Goal: Task Accomplishment & Management: Complete application form

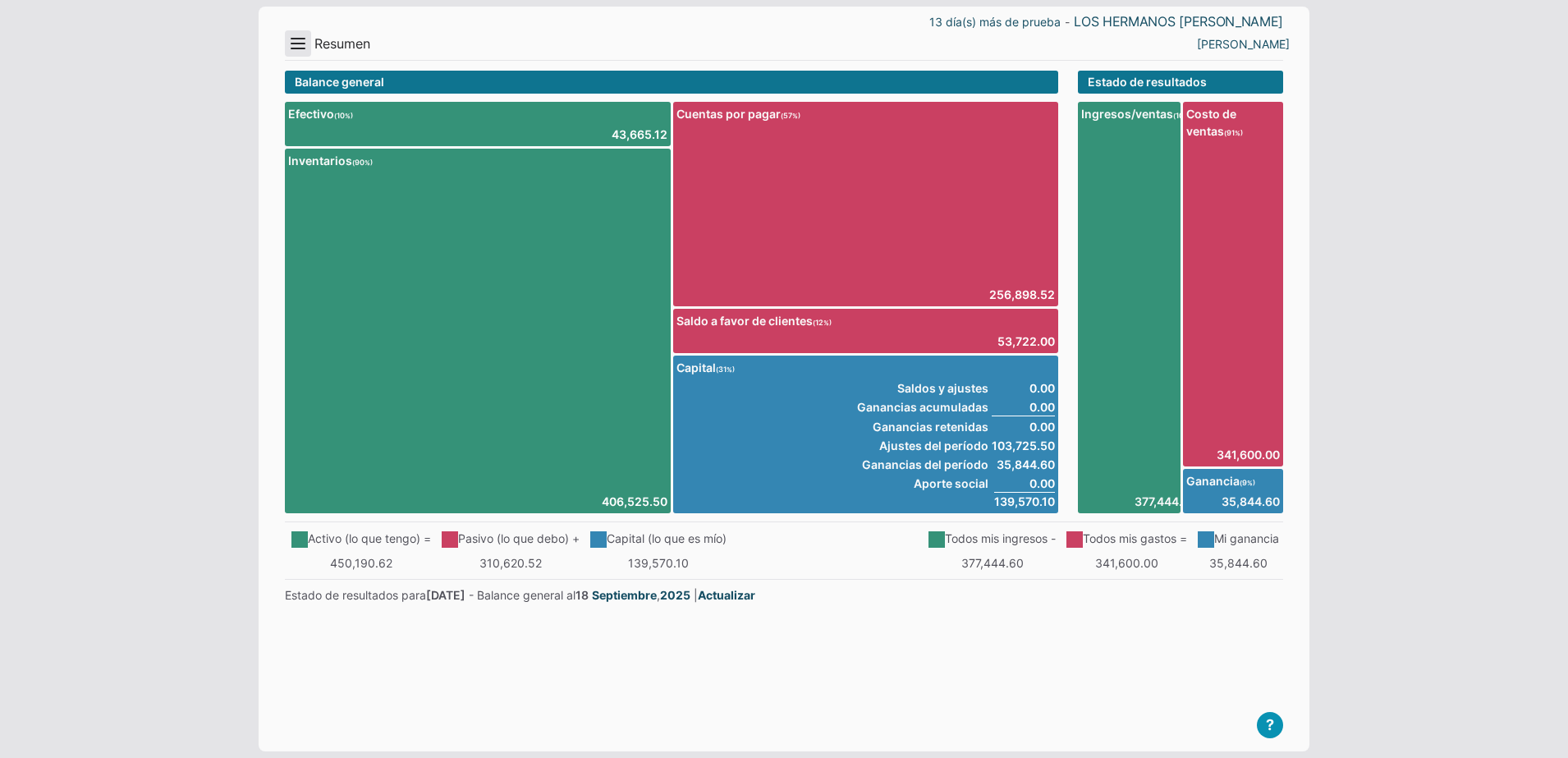
click at [294, 43] on button "Menu" at bounding box center [297, 43] width 26 height 26
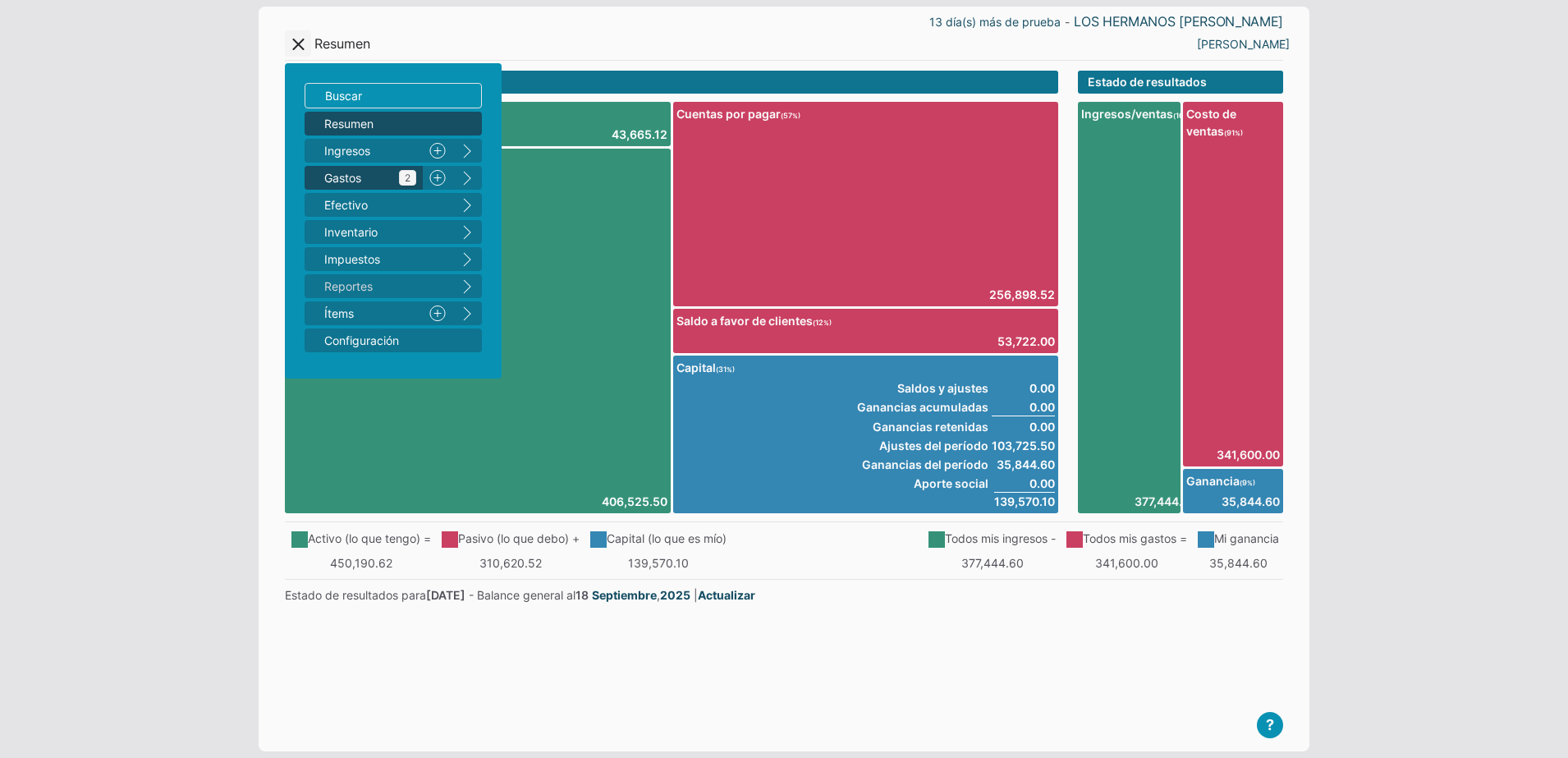
click at [378, 183] on span "Gastos 2" at bounding box center [370, 178] width 92 height 17
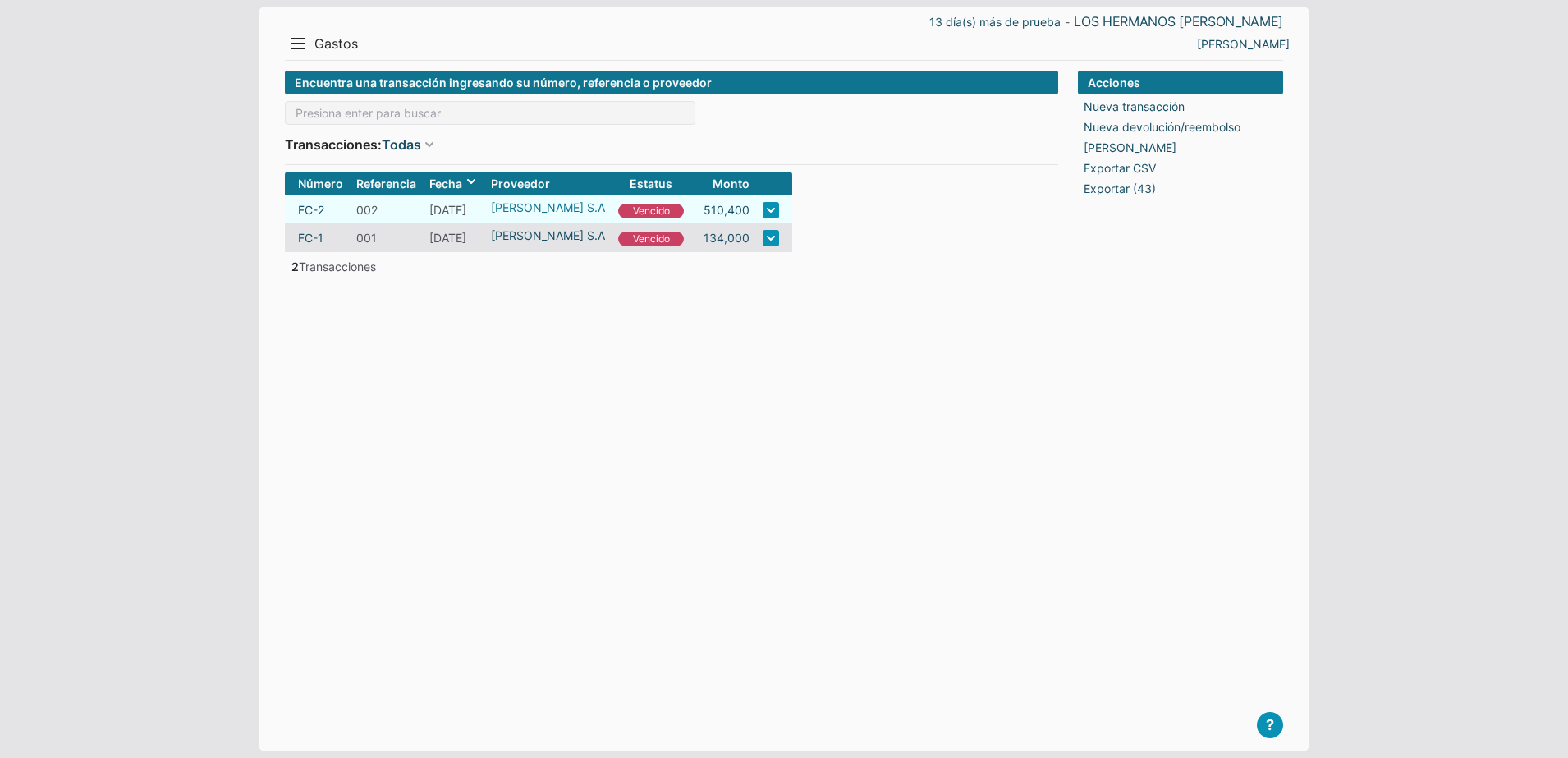
click at [525, 209] on link "BRYDERK S.A" at bounding box center [548, 207] width 114 height 17
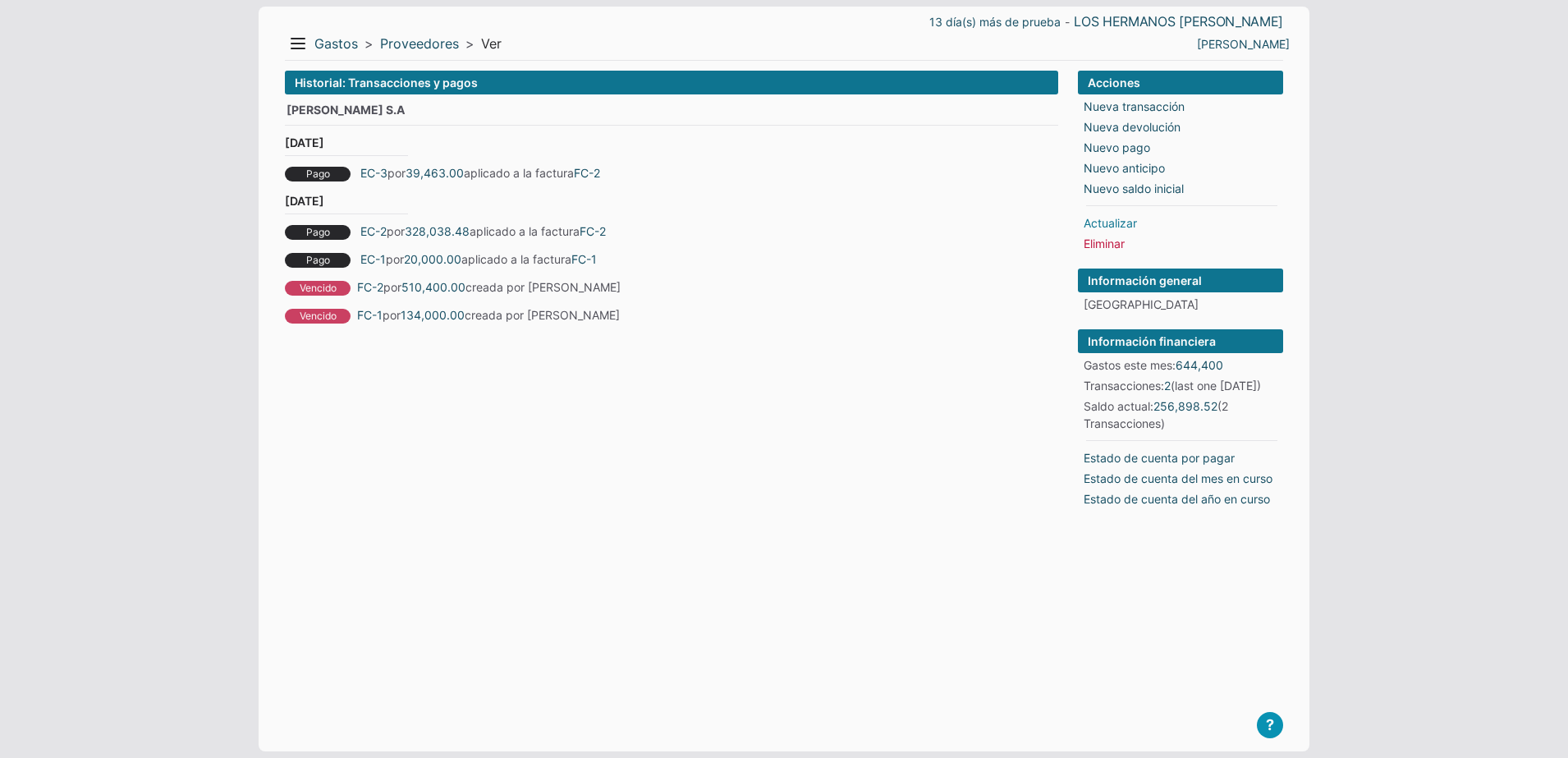
click at [1121, 225] on link "Actualizar" at bounding box center [1110, 223] width 54 height 17
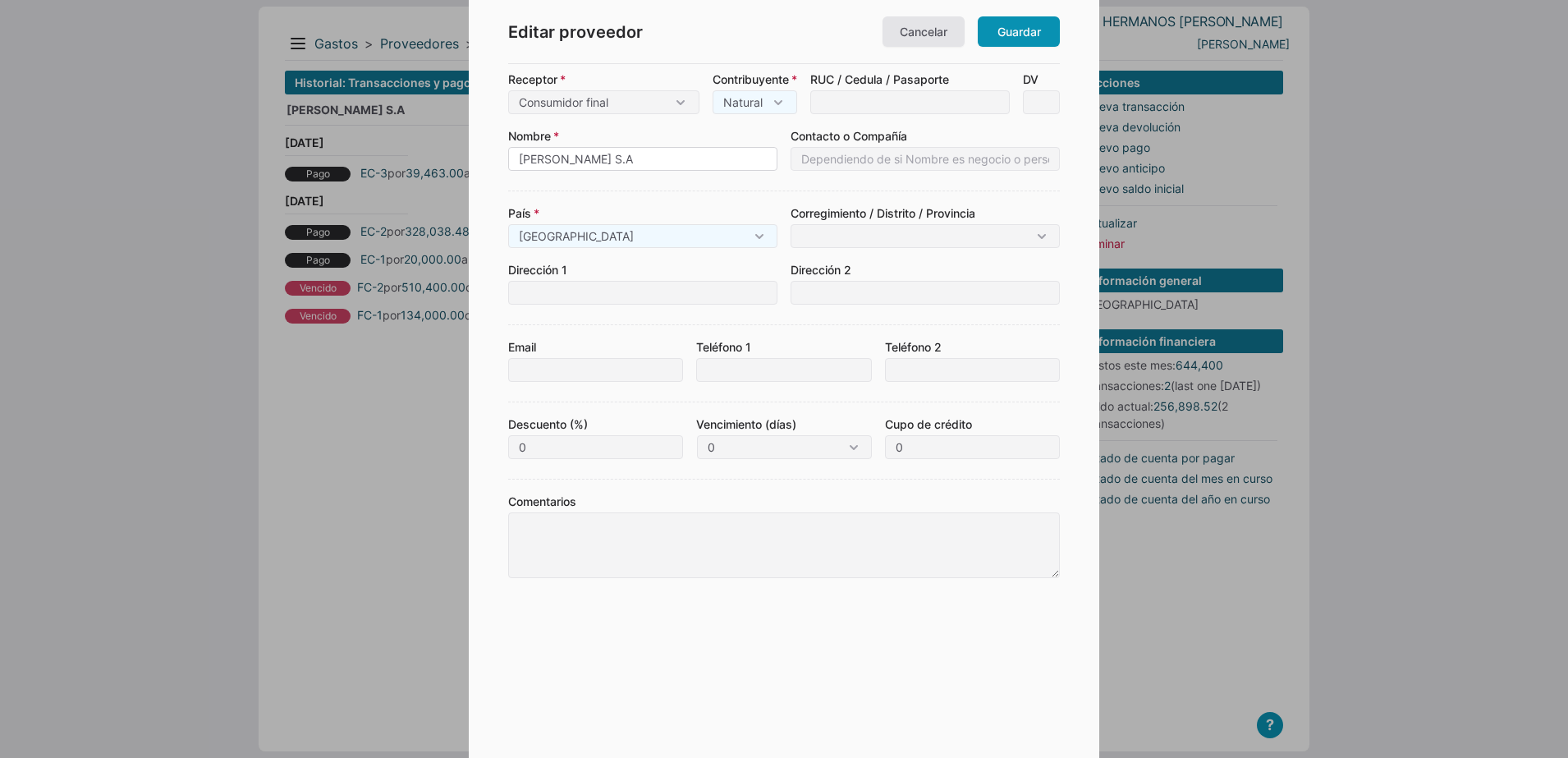
drag, startPoint x: 612, startPoint y: 159, endPoint x: 382, endPoint y: 214, distance: 236.5
click at [387, 213] on body "13 día(s) más de prueba - LOS HERMANOS MACIAS Menu Resumen Ingresos 1 Nuevo rig…" at bounding box center [784, 379] width 1568 height 758
type input "ALMACEN"
click at [1006, 36] on link "Guardar" at bounding box center [1019, 32] width 82 height 31
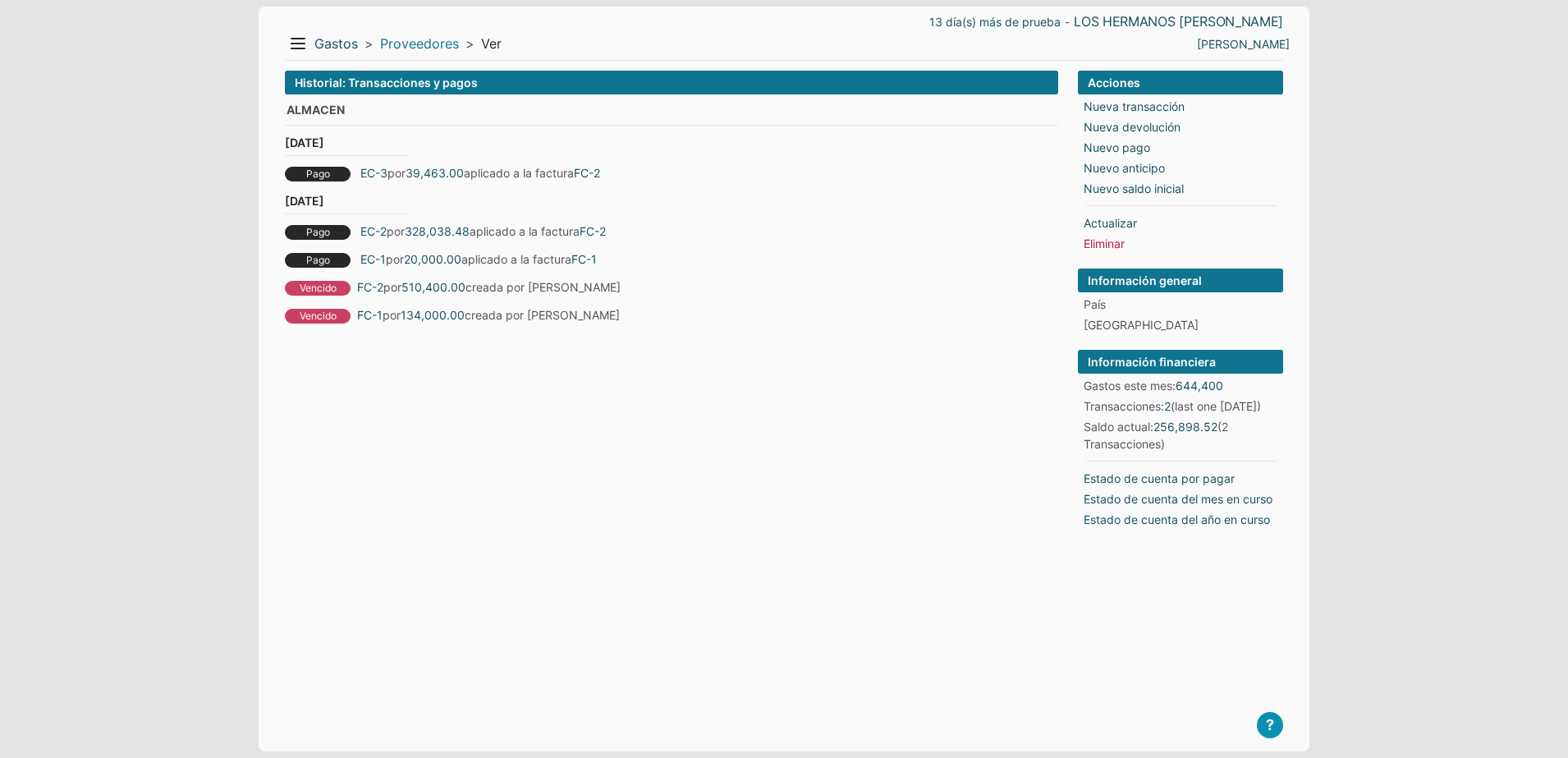
click at [396, 46] on link "Proveedores" at bounding box center [419, 44] width 78 height 17
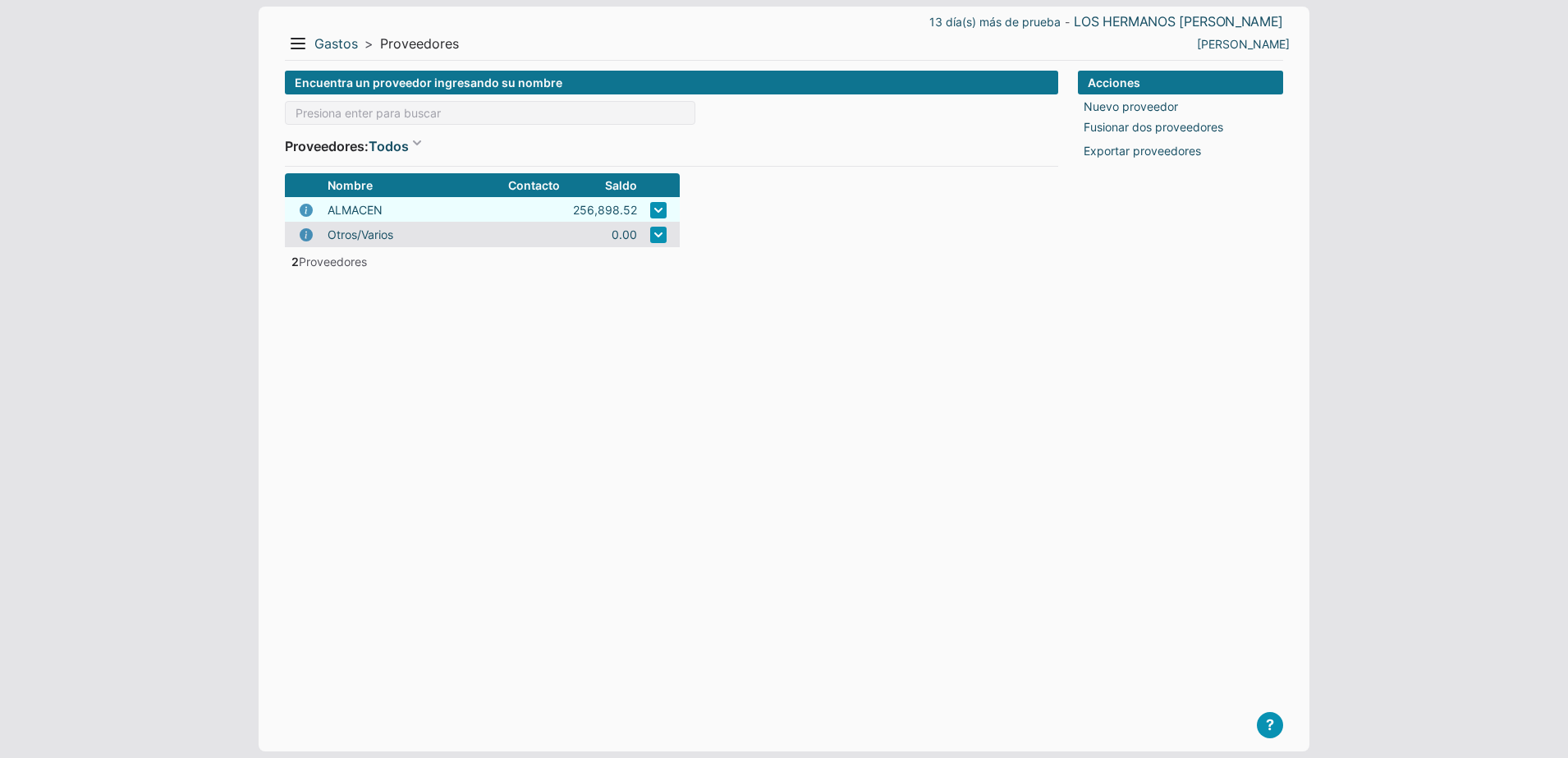
click at [432, 210] on td "ALMACEN" at bounding box center [411, 209] width 181 height 25
click at [369, 207] on link "ALMACEN" at bounding box center [355, 210] width 55 height 17
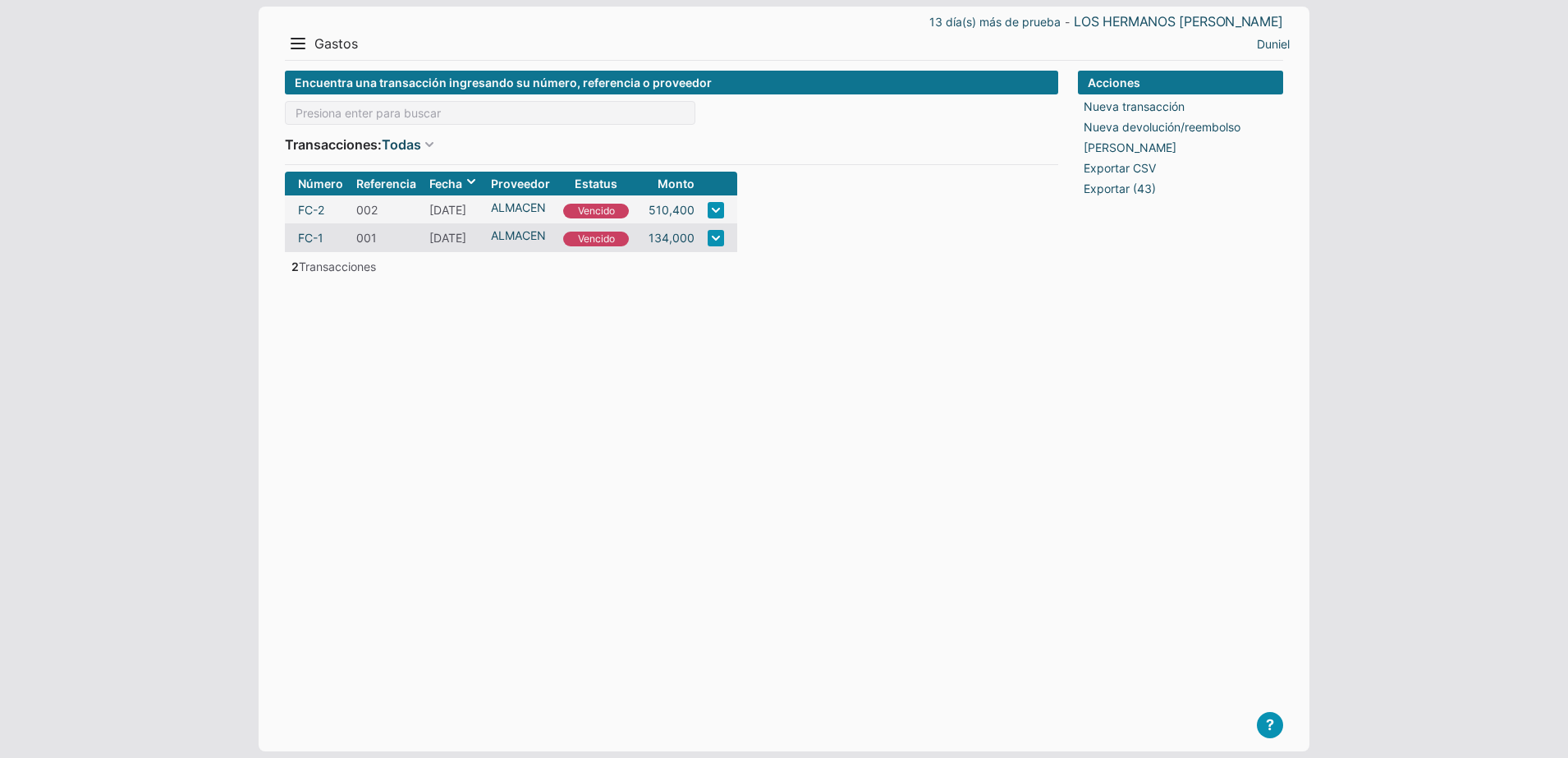
click at [621, 357] on form "Encuentra una transacción ingresando su número, referencia o proveedor Transacc…" at bounding box center [671, 398] width 773 height 655
click at [298, 51] on button "Menu" at bounding box center [297, 43] width 26 height 26
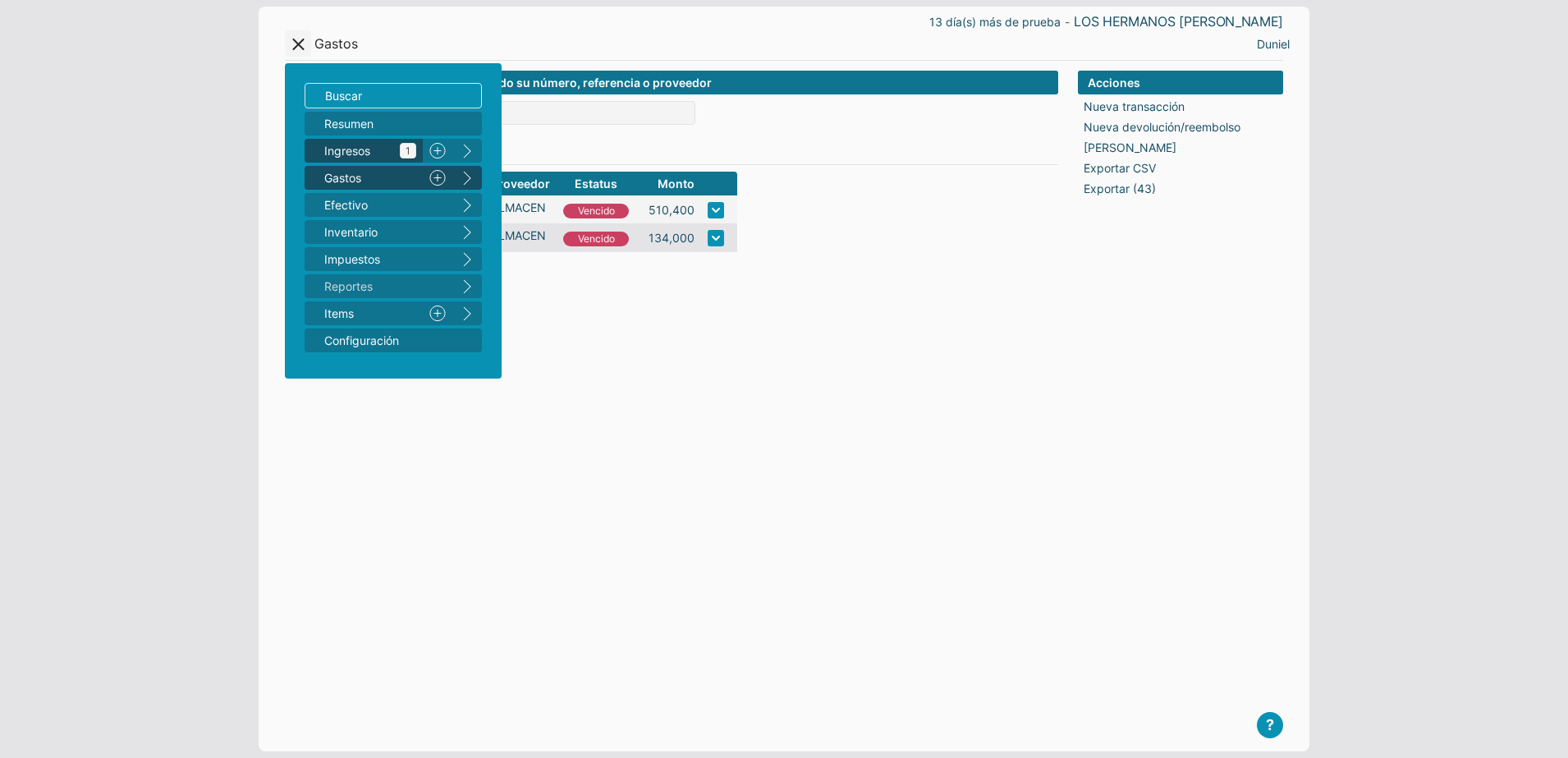
click at [392, 162] on link "Ingresos 1" at bounding box center [364, 150] width 118 height 24
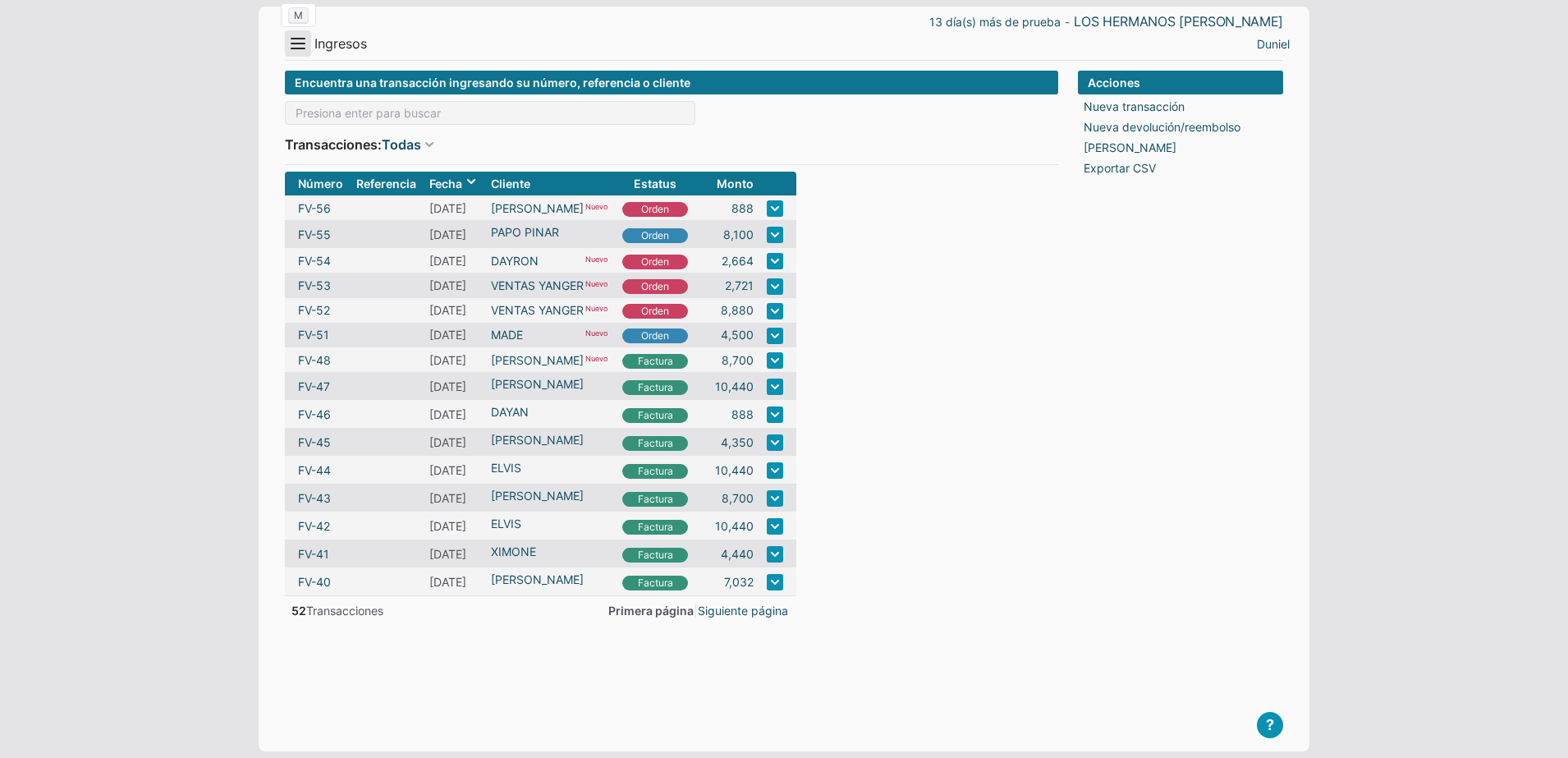
click at [294, 52] on button "Menu" at bounding box center [297, 43] width 26 height 26
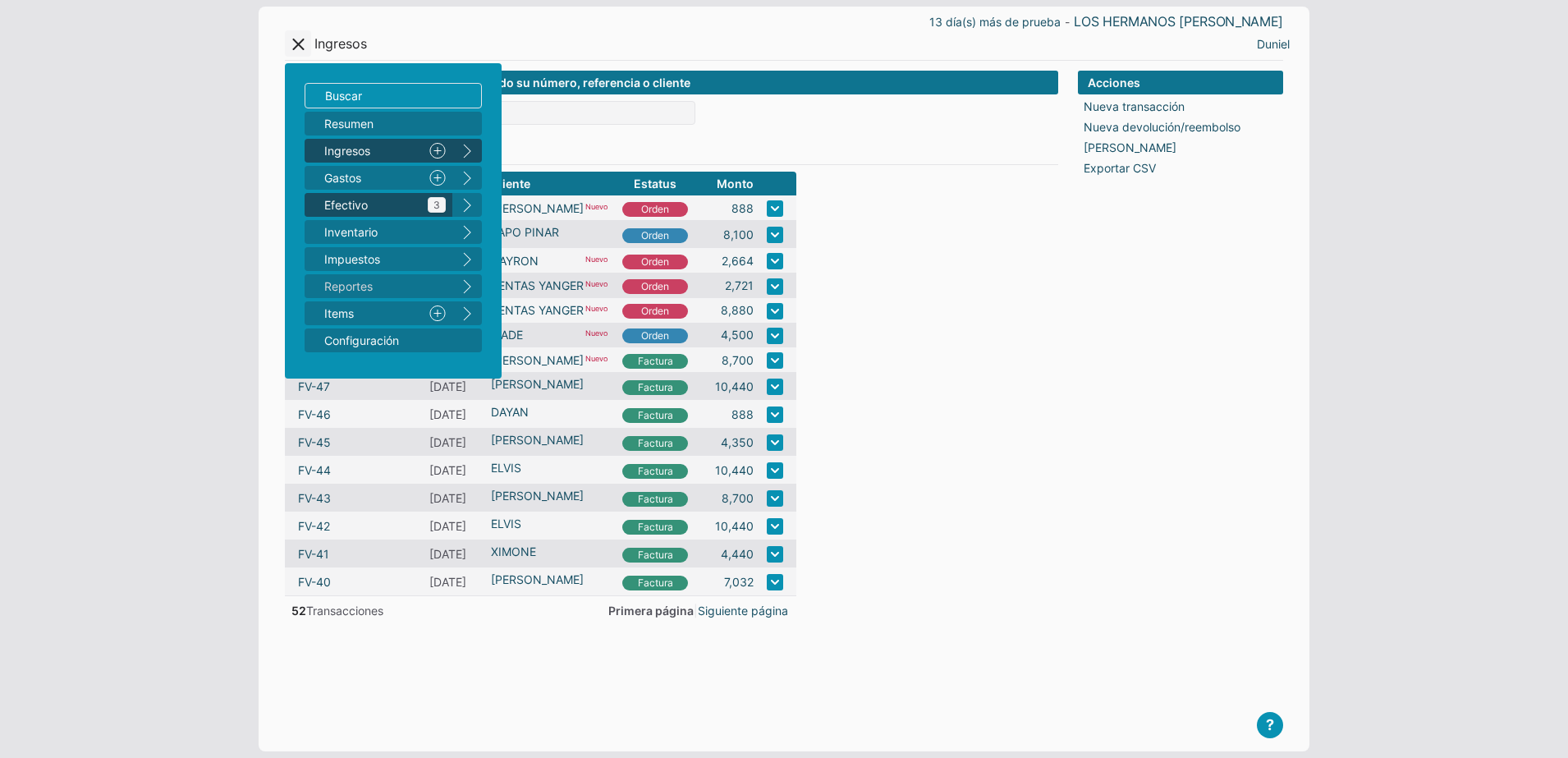
click at [387, 203] on span "Efectivo 3" at bounding box center [384, 205] width 121 height 17
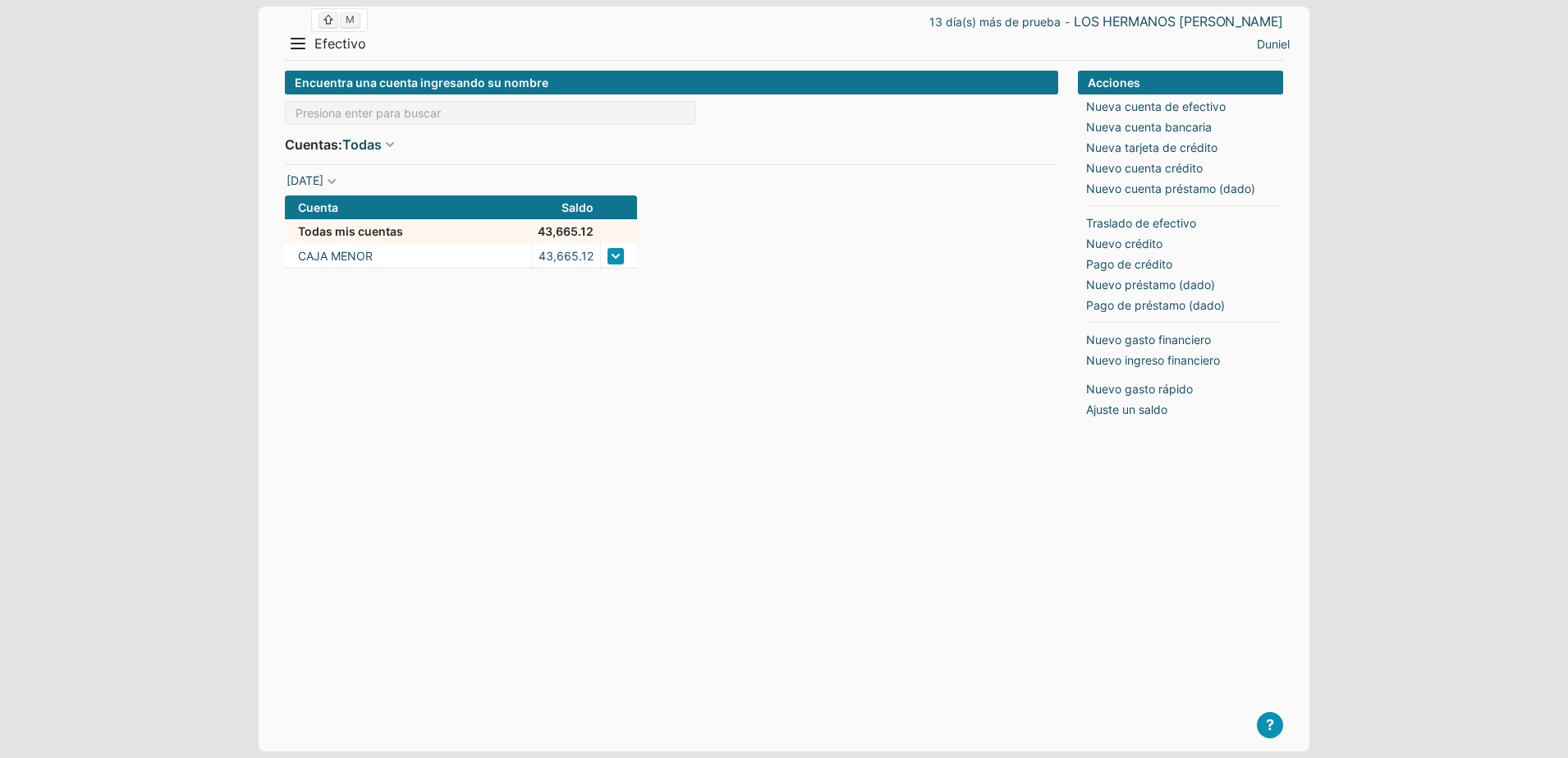
click at [353, 45] on span "Efectivo" at bounding box center [340, 44] width 52 height 17
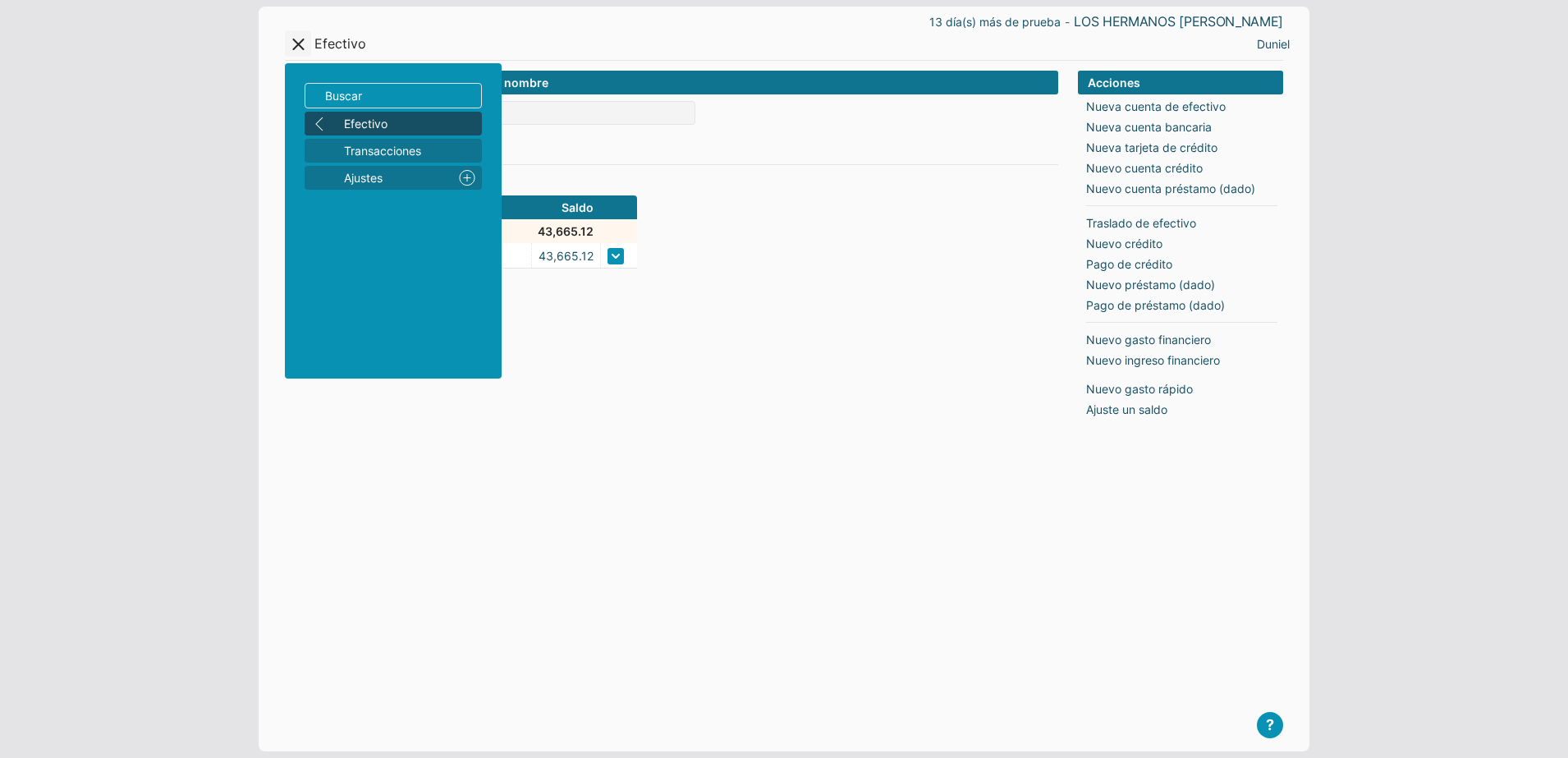
click at [872, 348] on div "Encuentra una cuenta ingresando su nombre Cuentas: Todas Todas Efectivo Crédito…" at bounding box center [671, 398] width 773 height 655
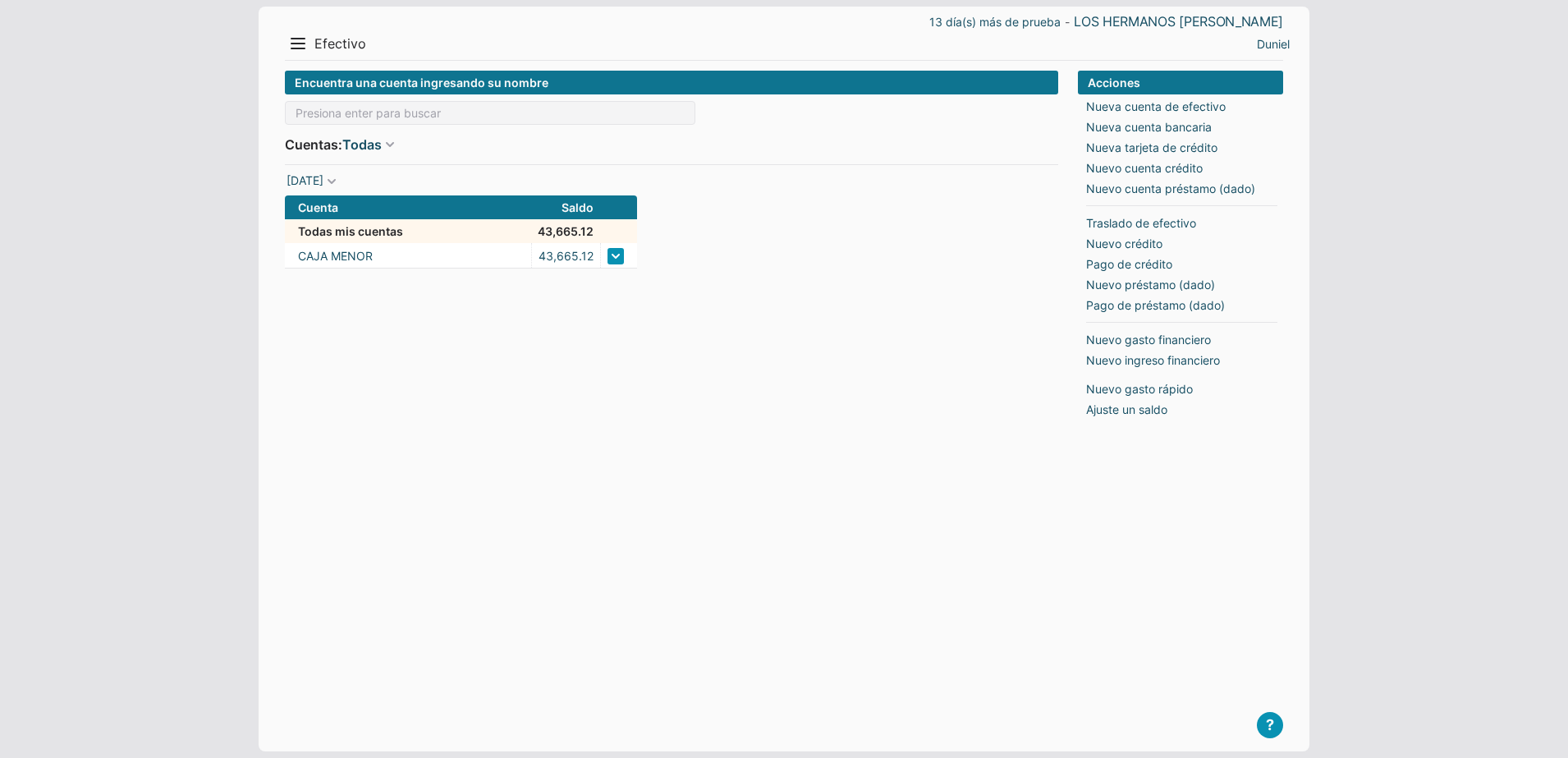
click at [294, 56] on header "13 día(s) más de prueba - LOS HERMANOS MACIAS Menu Resumen Ingresos 1 Nuevo rig…" at bounding box center [784, 33] width 999 height 54
click at [302, 44] on button "Menu" at bounding box center [297, 43] width 26 height 26
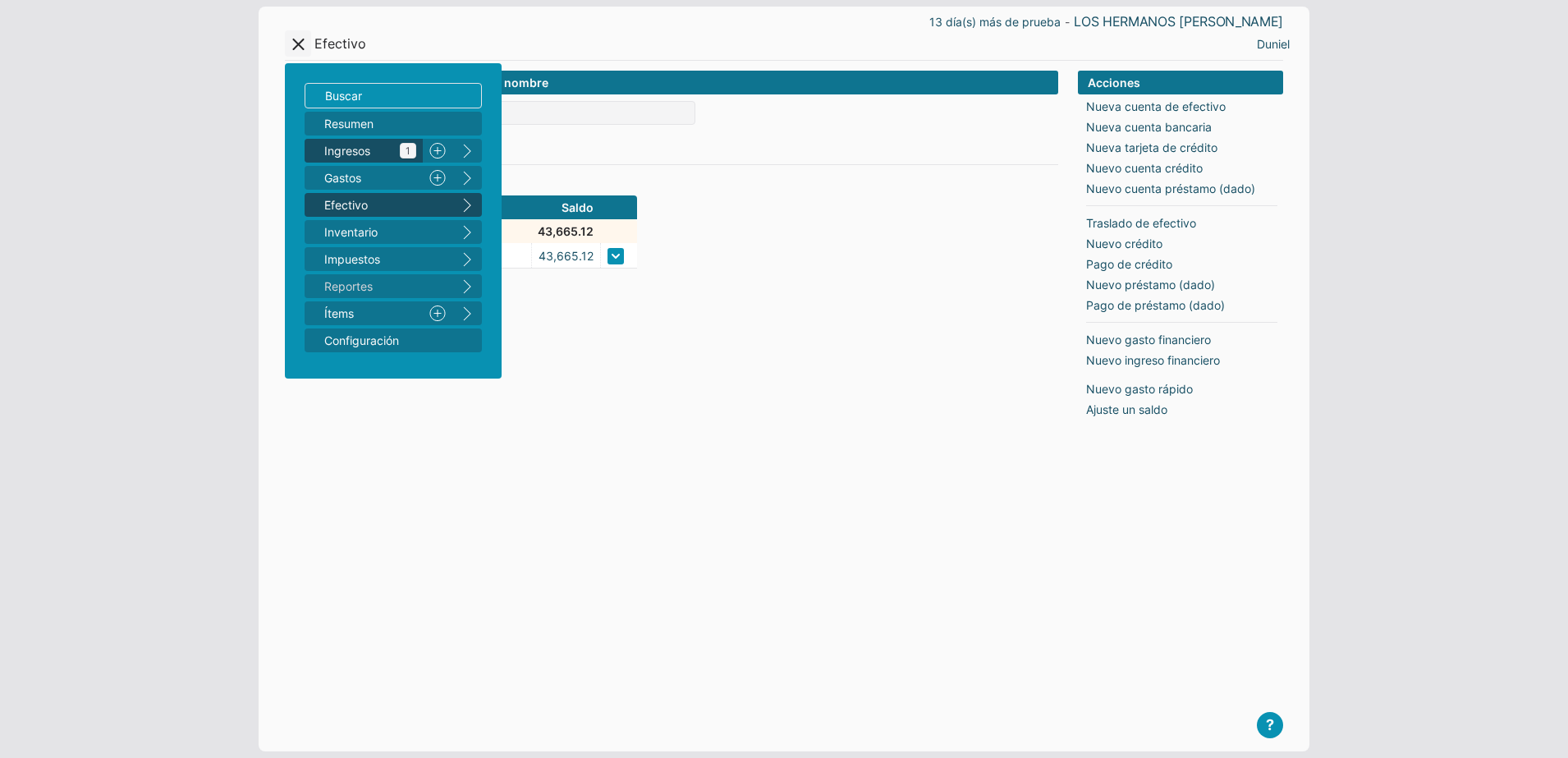
click at [376, 156] on span "Ingresos 1" at bounding box center [370, 151] width 92 height 17
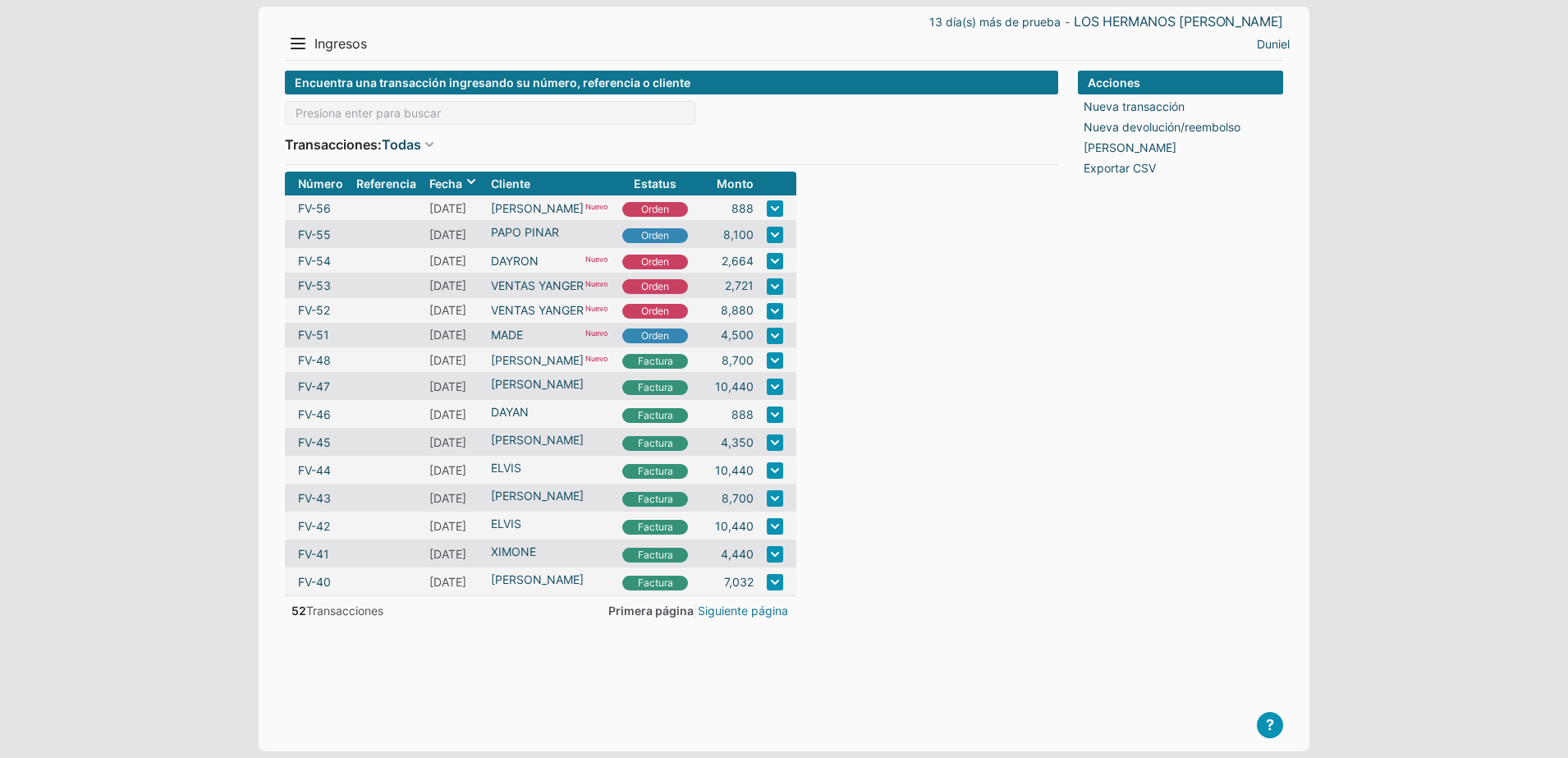
click at [772, 610] on link "Siguiente página" at bounding box center [742, 611] width 91 height 17
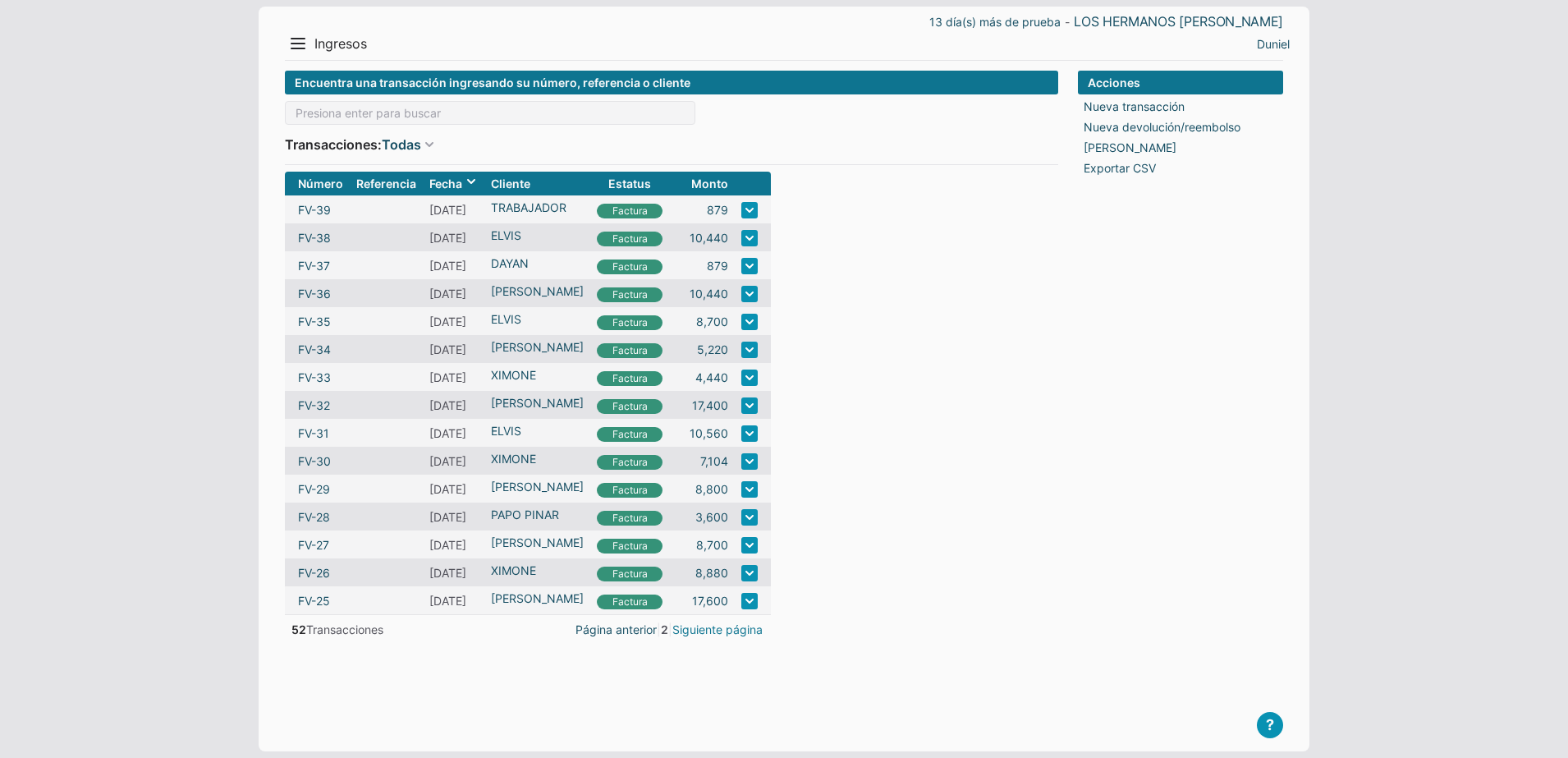
click at [757, 627] on link "Siguiente página" at bounding box center [718, 630] width 91 height 17
click at [757, 627] on link "Siguiente página" at bounding box center [718, 626] width 91 height 17
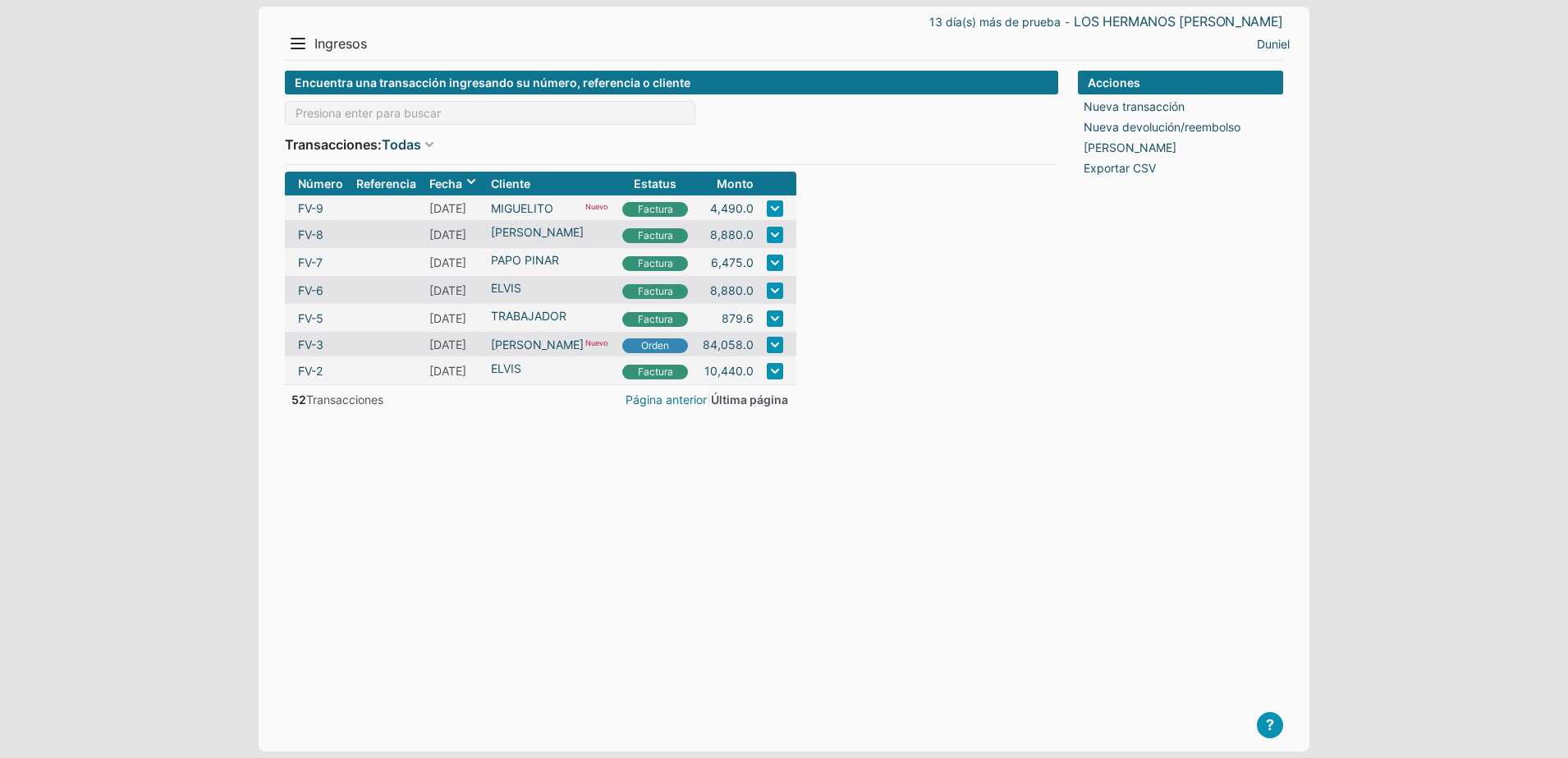
click at [694, 403] on link "Página anterior" at bounding box center [666, 400] width 81 height 17
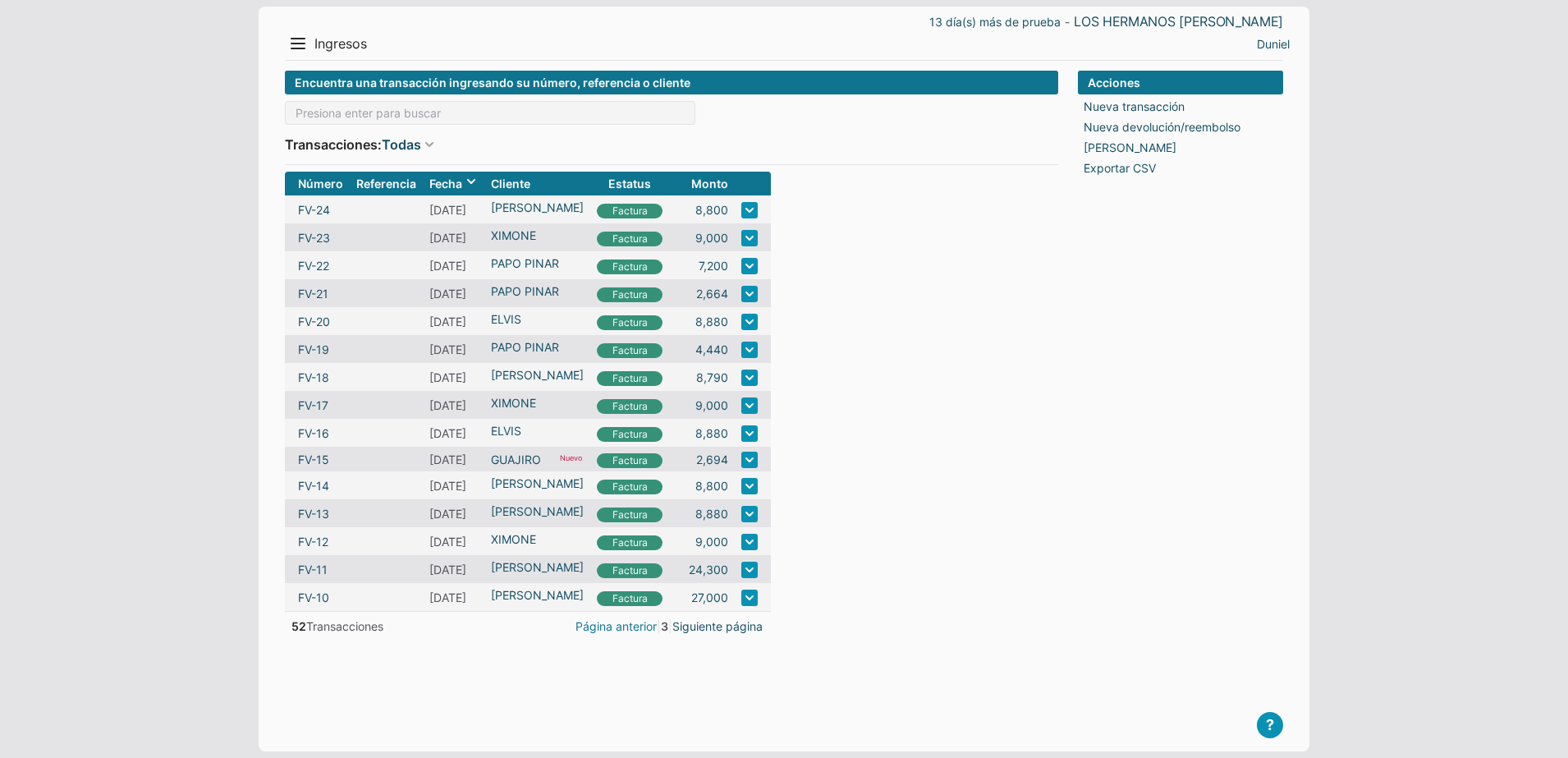
click at [634, 630] on link "Página anterior" at bounding box center [615, 626] width 81 height 17
click at [634, 630] on link "Página anterior" at bounding box center [615, 630] width 81 height 17
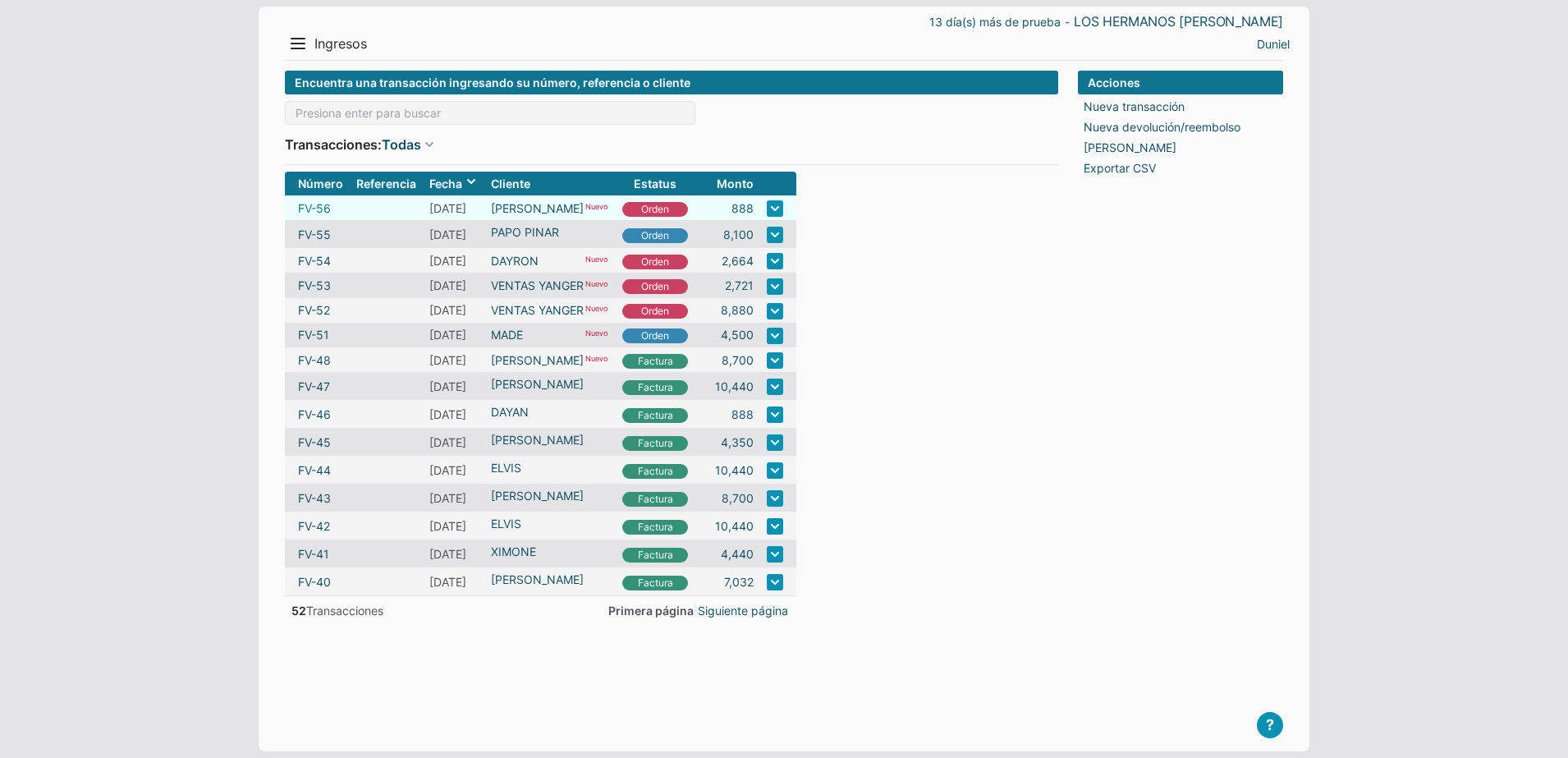
click at [319, 210] on link "FV-56" at bounding box center [314, 208] width 32 height 17
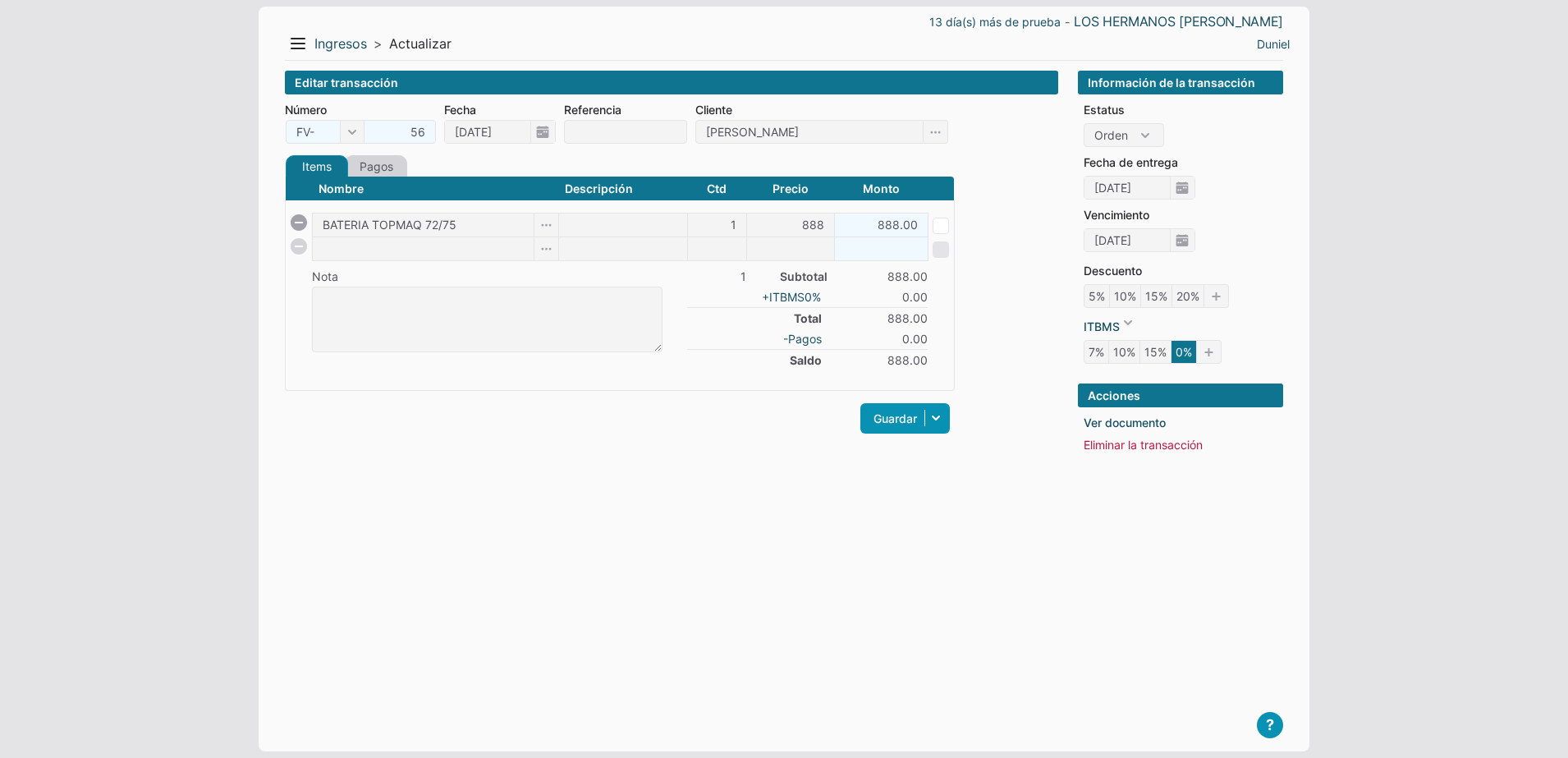
click at [368, 166] on link "Pagos" at bounding box center [376, 165] width 62 height 22
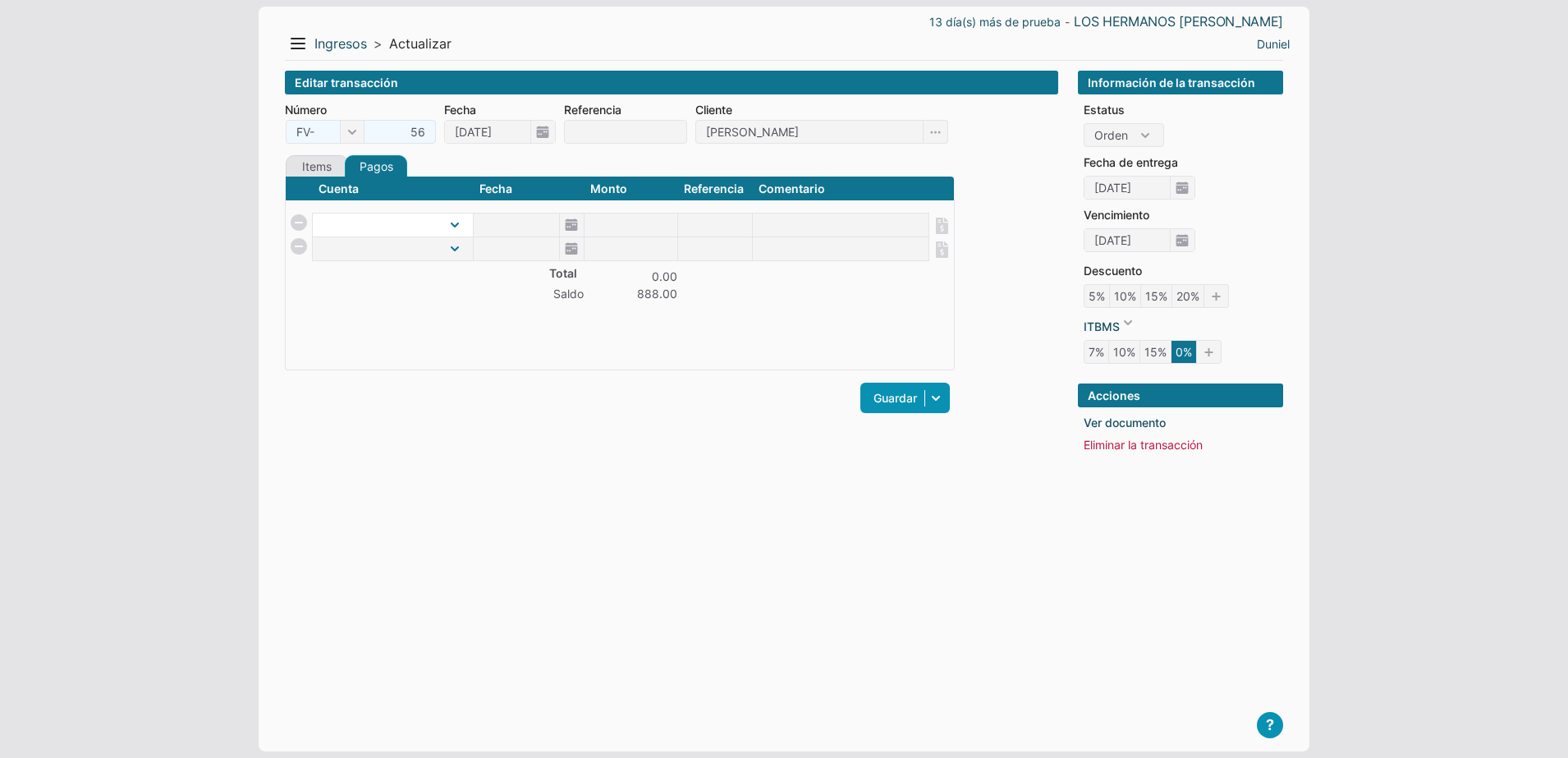
select select "1"
click at [312, 213] on select "CAJA MENOR" at bounding box center [393, 225] width 161 height 23
type input "18/09/2025"
type input "888"
click at [687, 401] on div "Guardar Guardar y ver documento Guardar y agregar nueva Guardar y continuar edi…" at bounding box center [619, 398] width 670 height 38
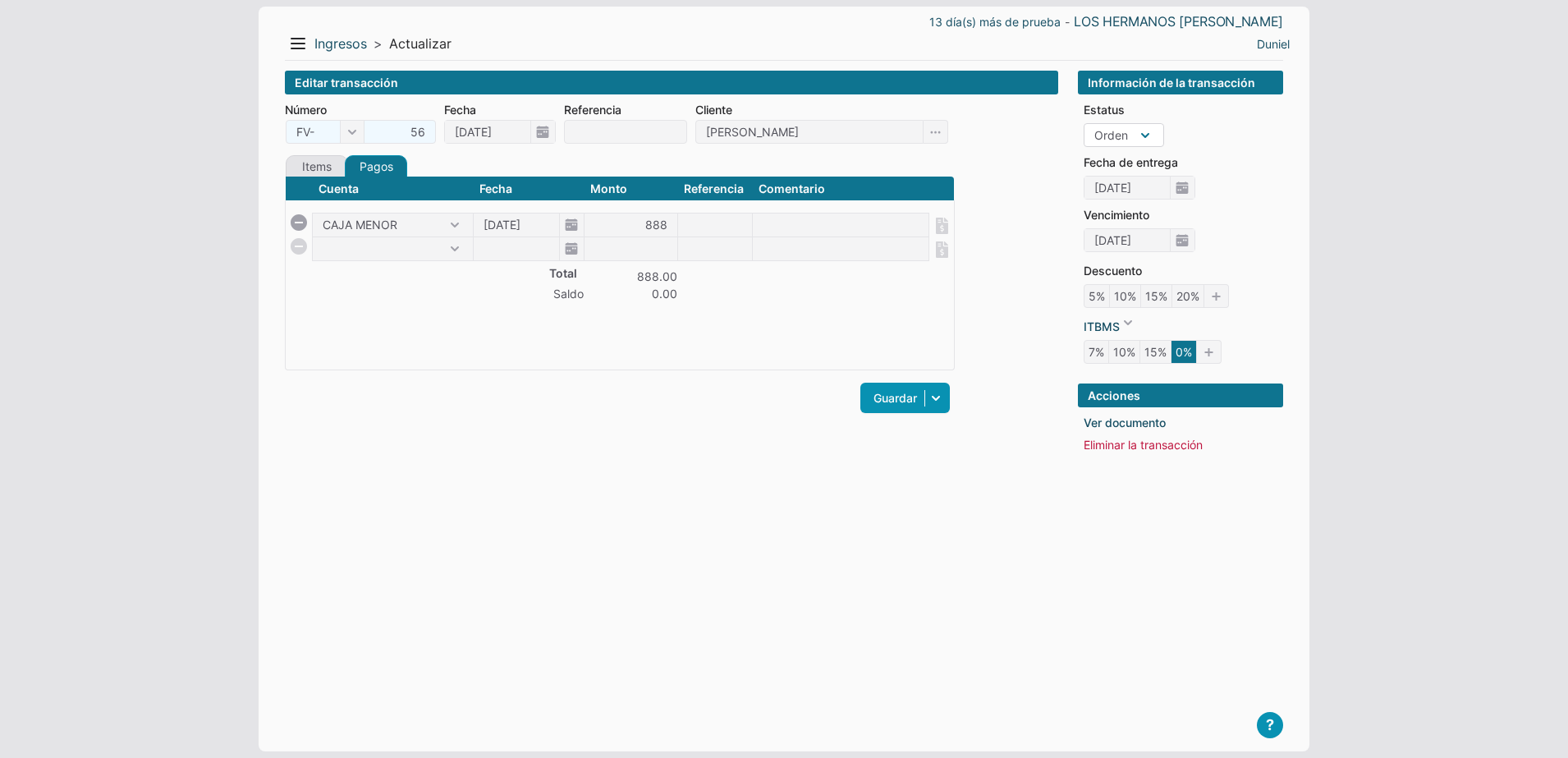
click at [1138, 140] on select "Orden Factura" at bounding box center [1124, 135] width 80 height 24
select select "C"
click at [1084, 123] on select "Orden Factura" at bounding box center [1124, 135] width 80 height 24
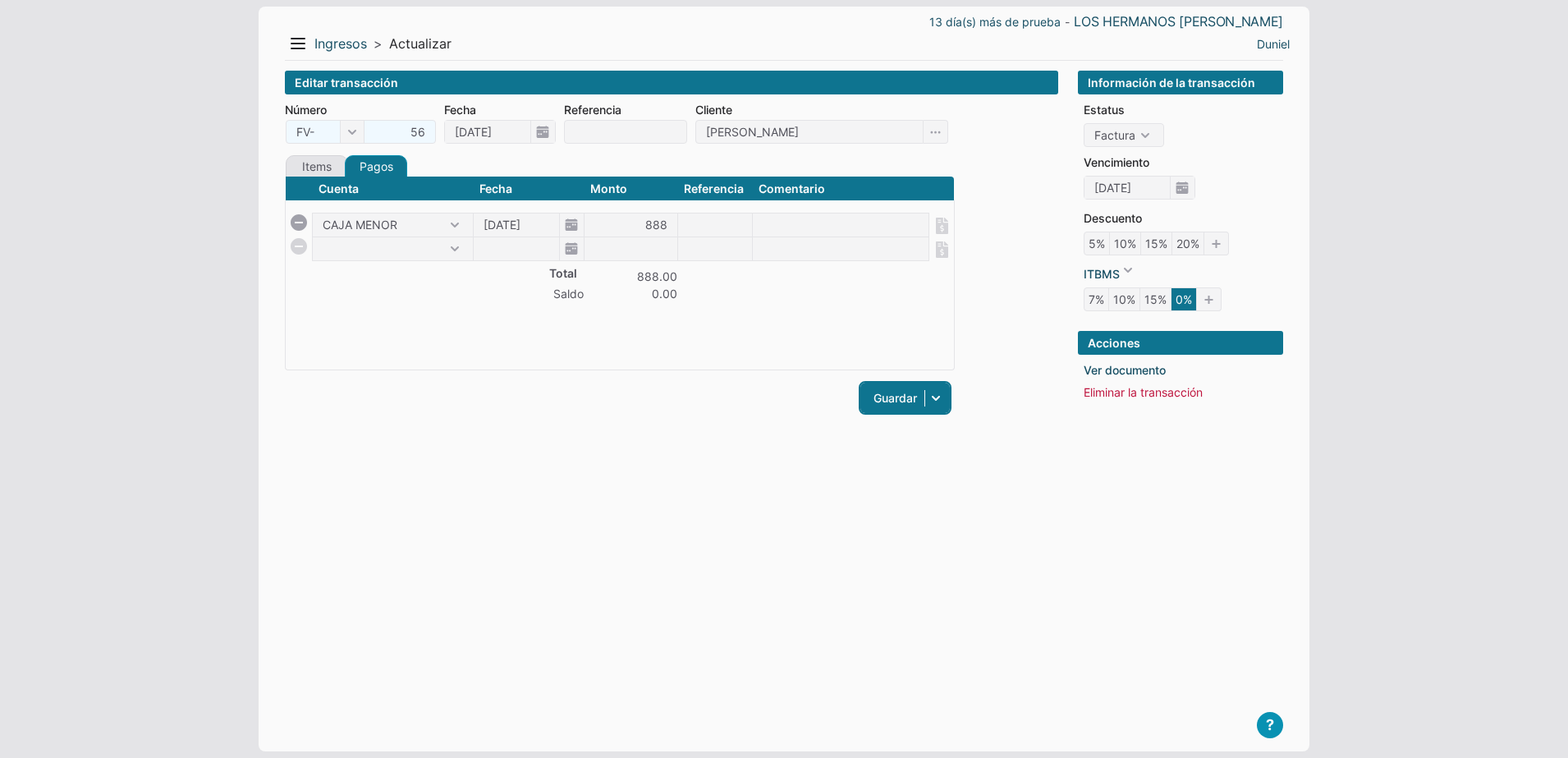
click at [885, 400] on link "Guardar" at bounding box center [906, 398] width 90 height 31
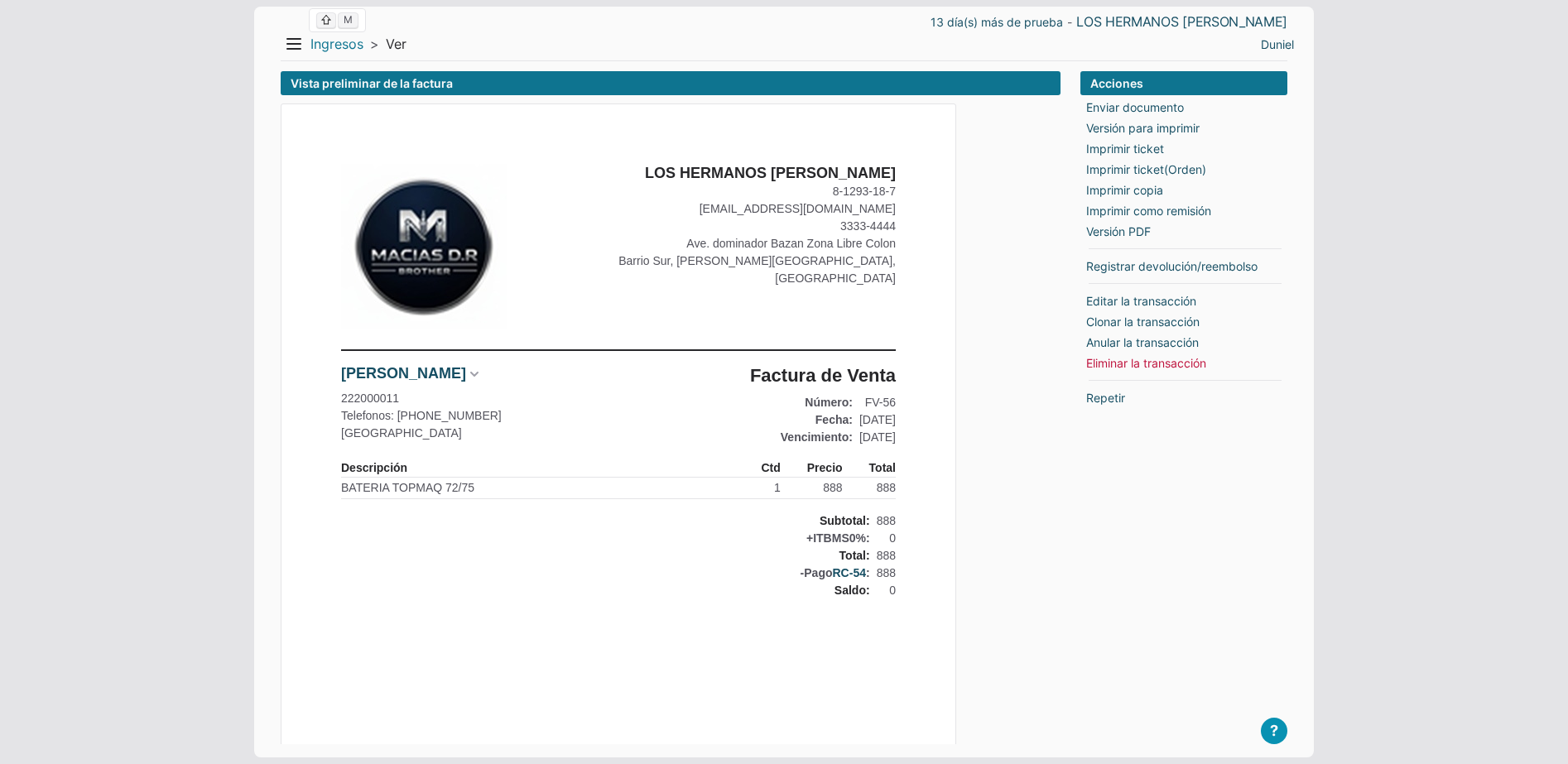
click at [320, 38] on link "Ingresos" at bounding box center [336, 44] width 53 height 17
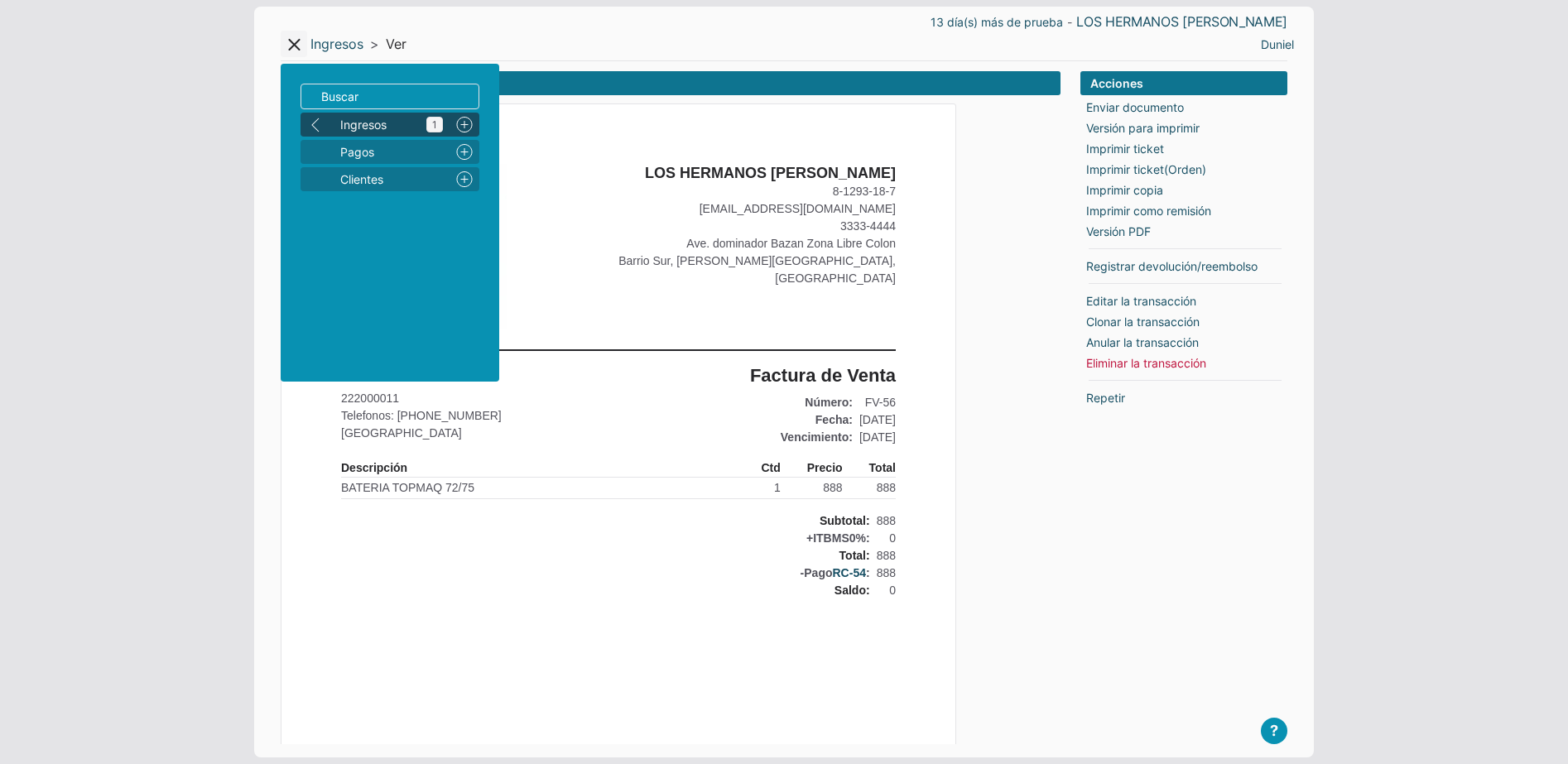
click at [379, 119] on span "Ingresos 1" at bounding box center [391, 124] width 103 height 17
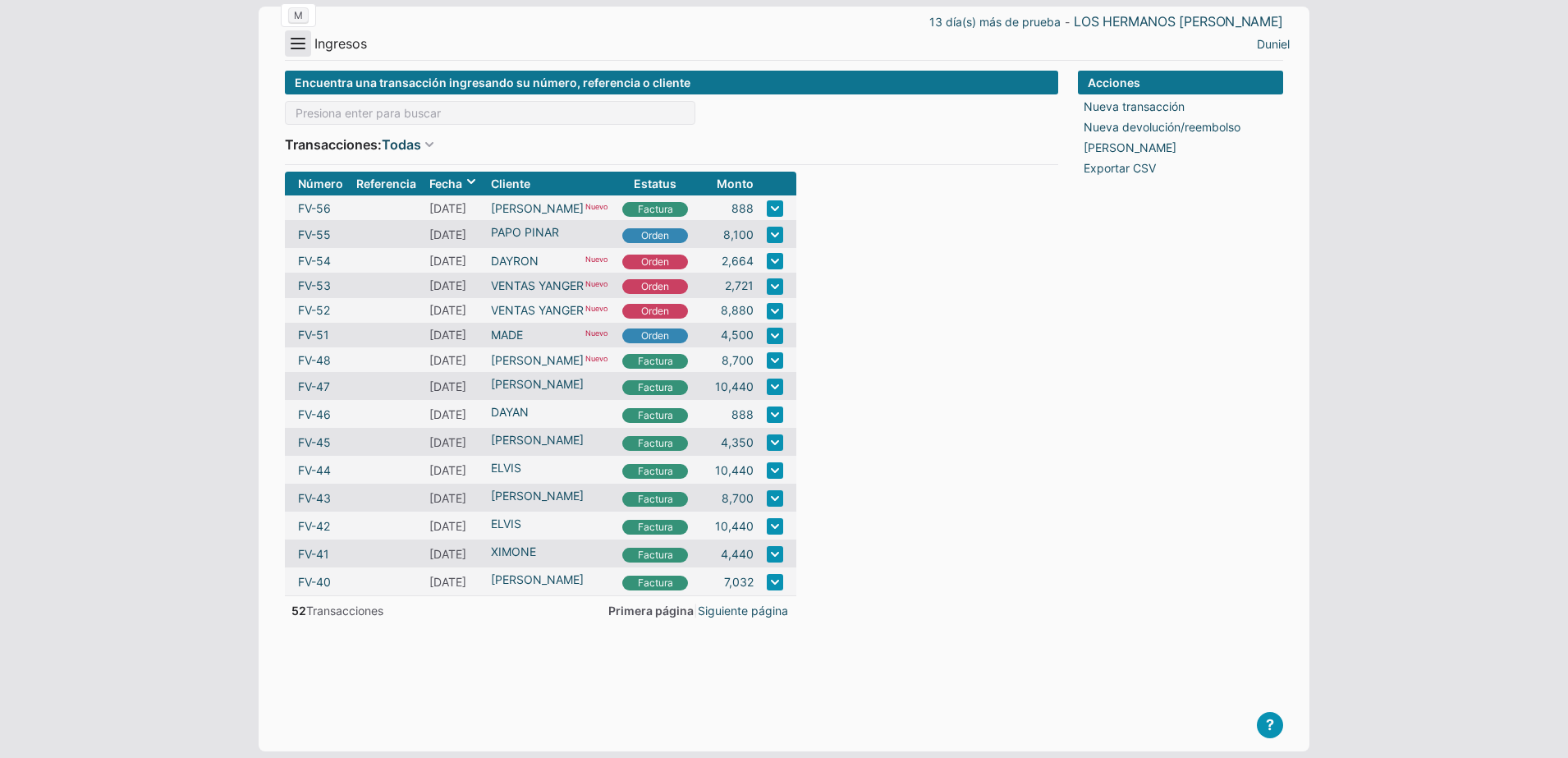
click at [308, 53] on button "Menu" at bounding box center [297, 43] width 26 height 26
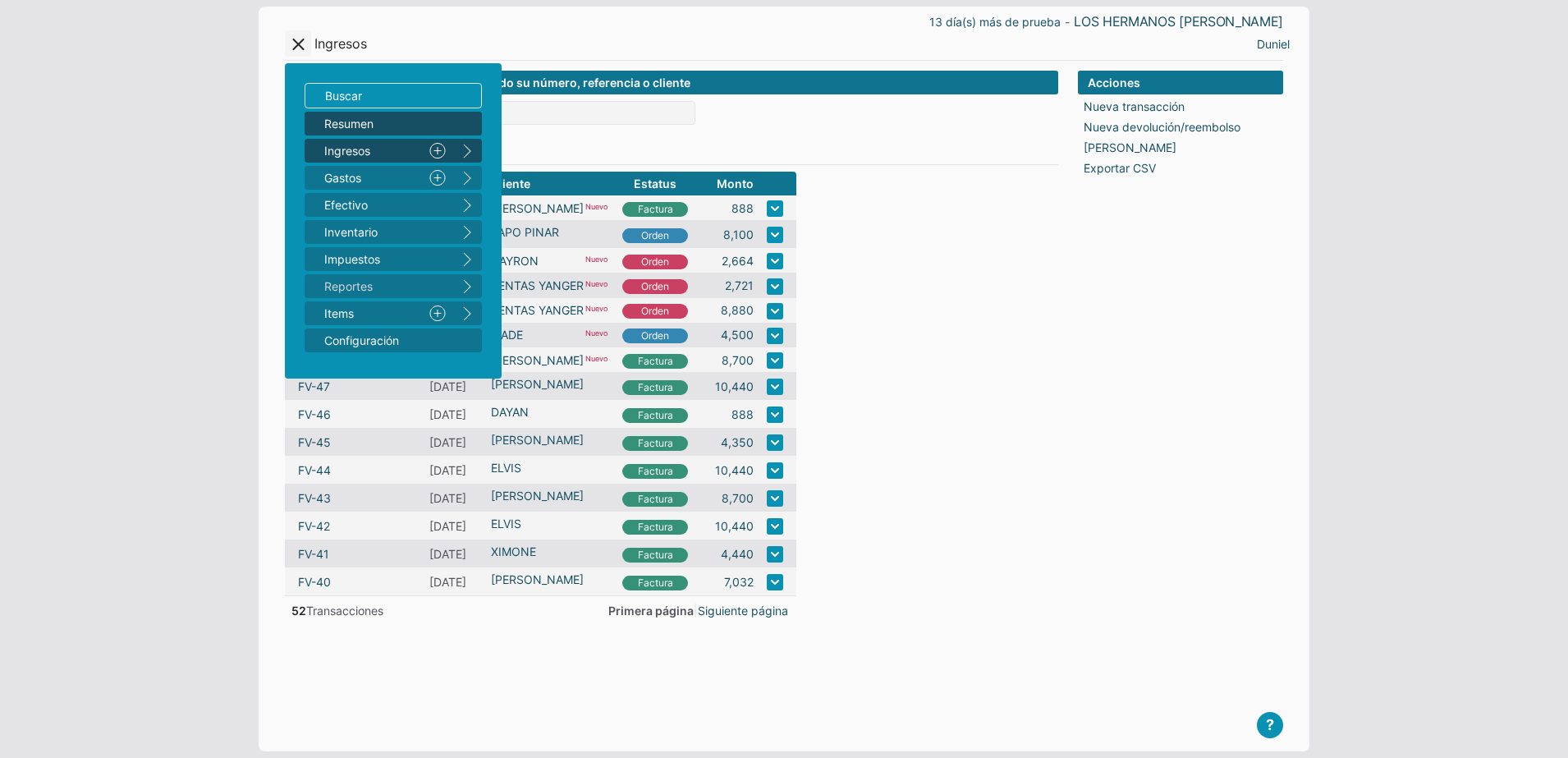
click at [346, 125] on span "Resumen" at bounding box center [384, 123] width 121 height 17
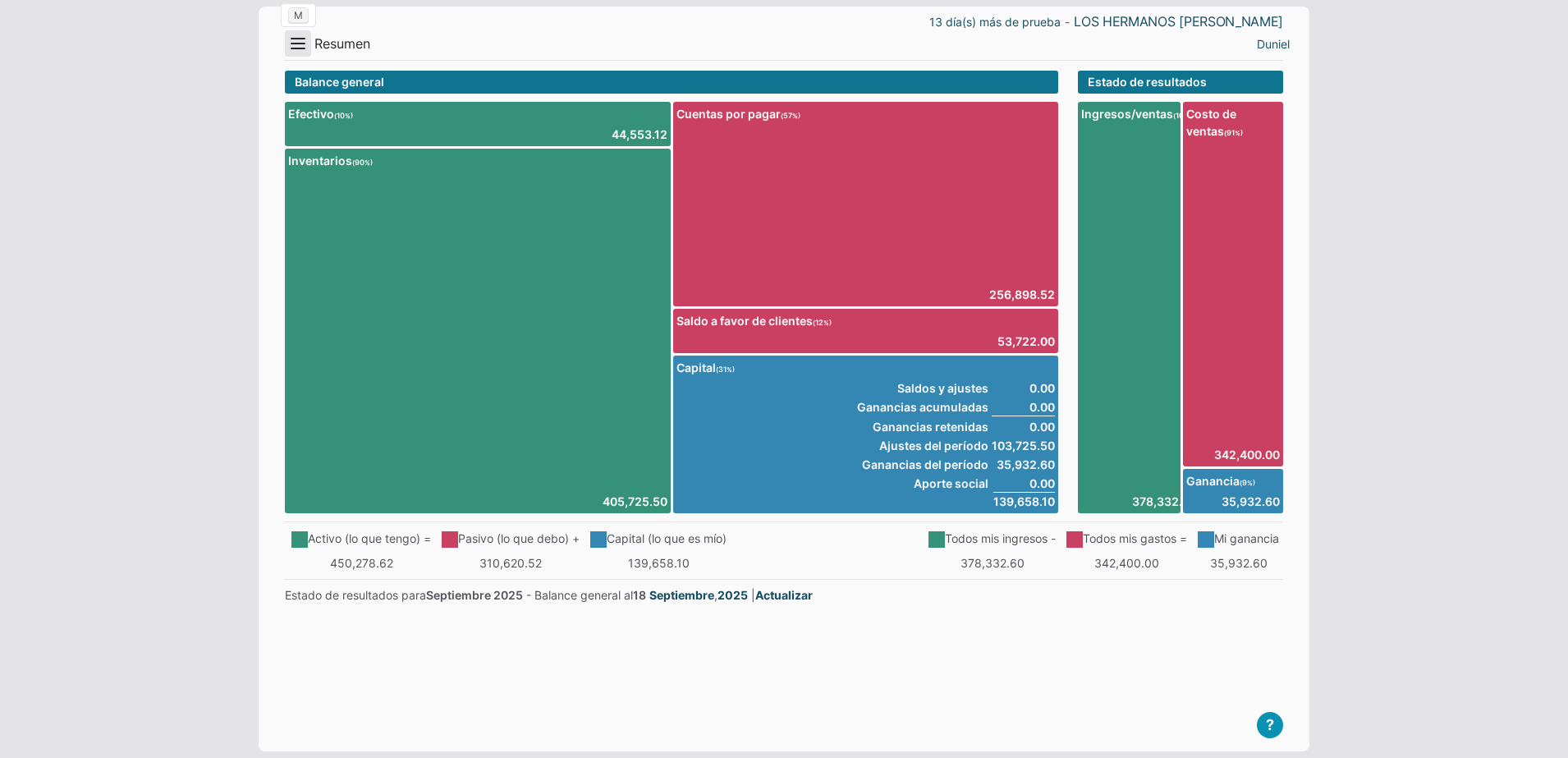
click at [306, 53] on button "Menu" at bounding box center [297, 43] width 26 height 26
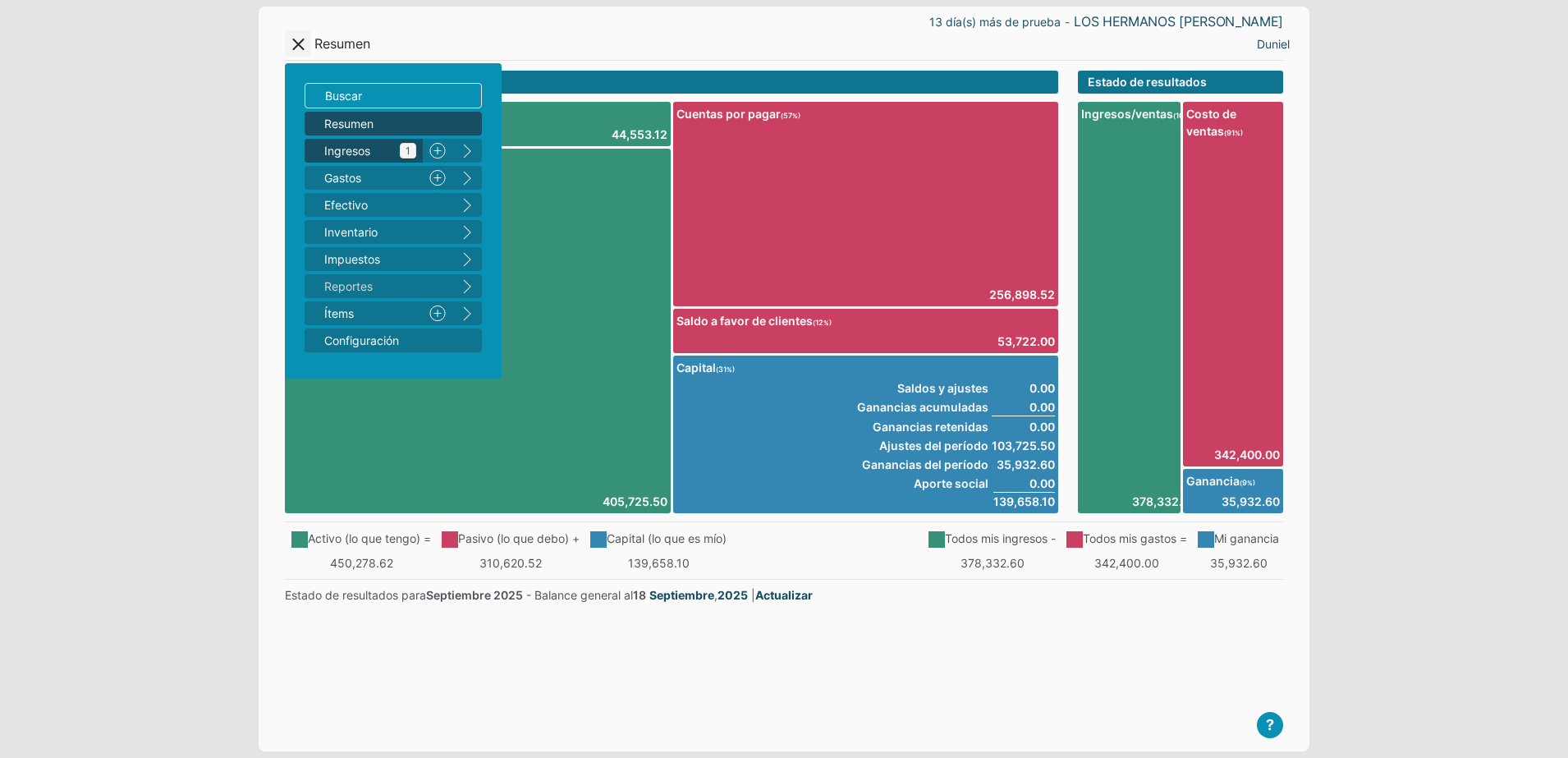
click at [355, 148] on span "Ingresos 1" at bounding box center [370, 151] width 92 height 17
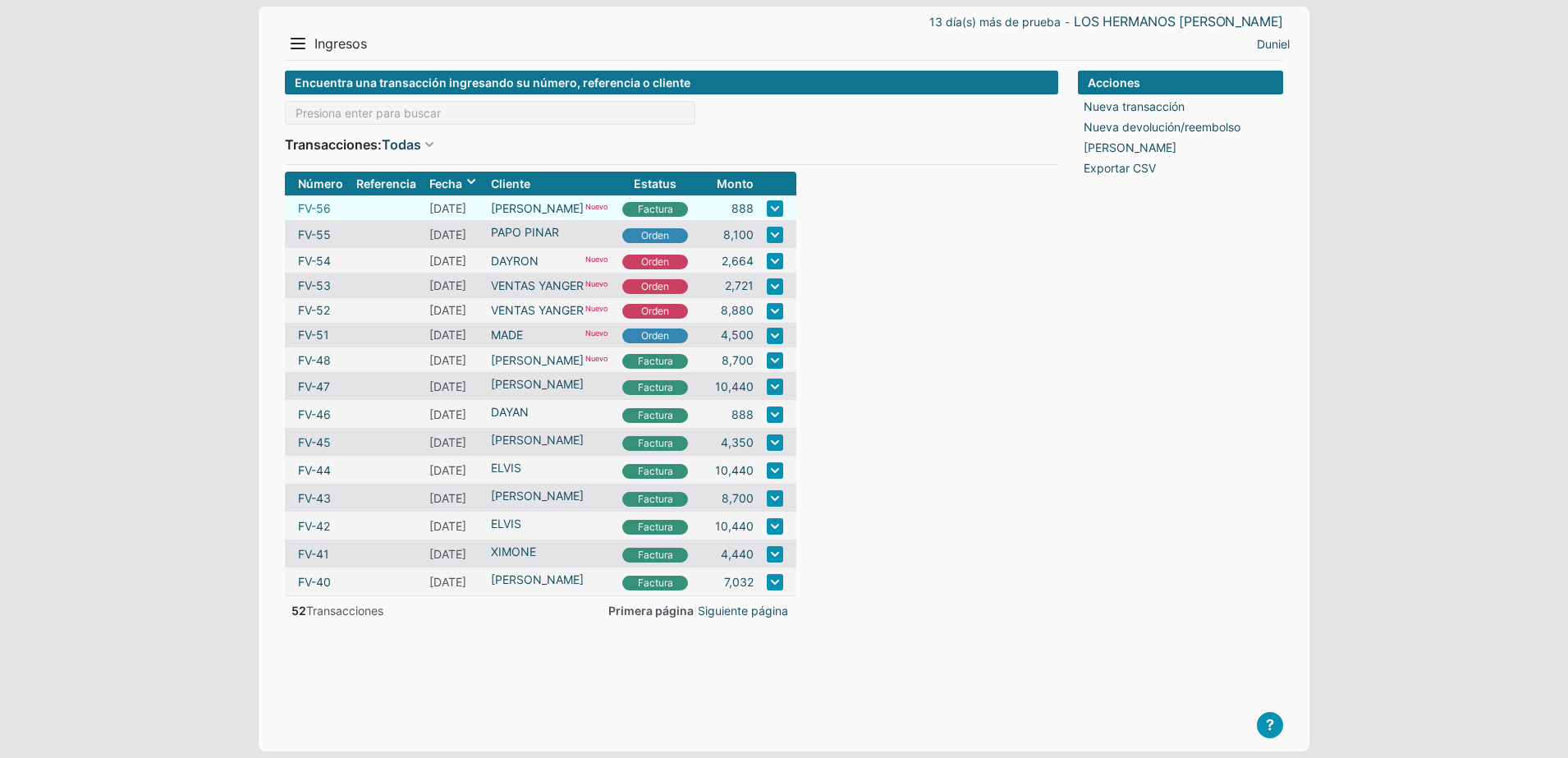
click at [317, 207] on link "FV-56" at bounding box center [314, 208] width 32 height 17
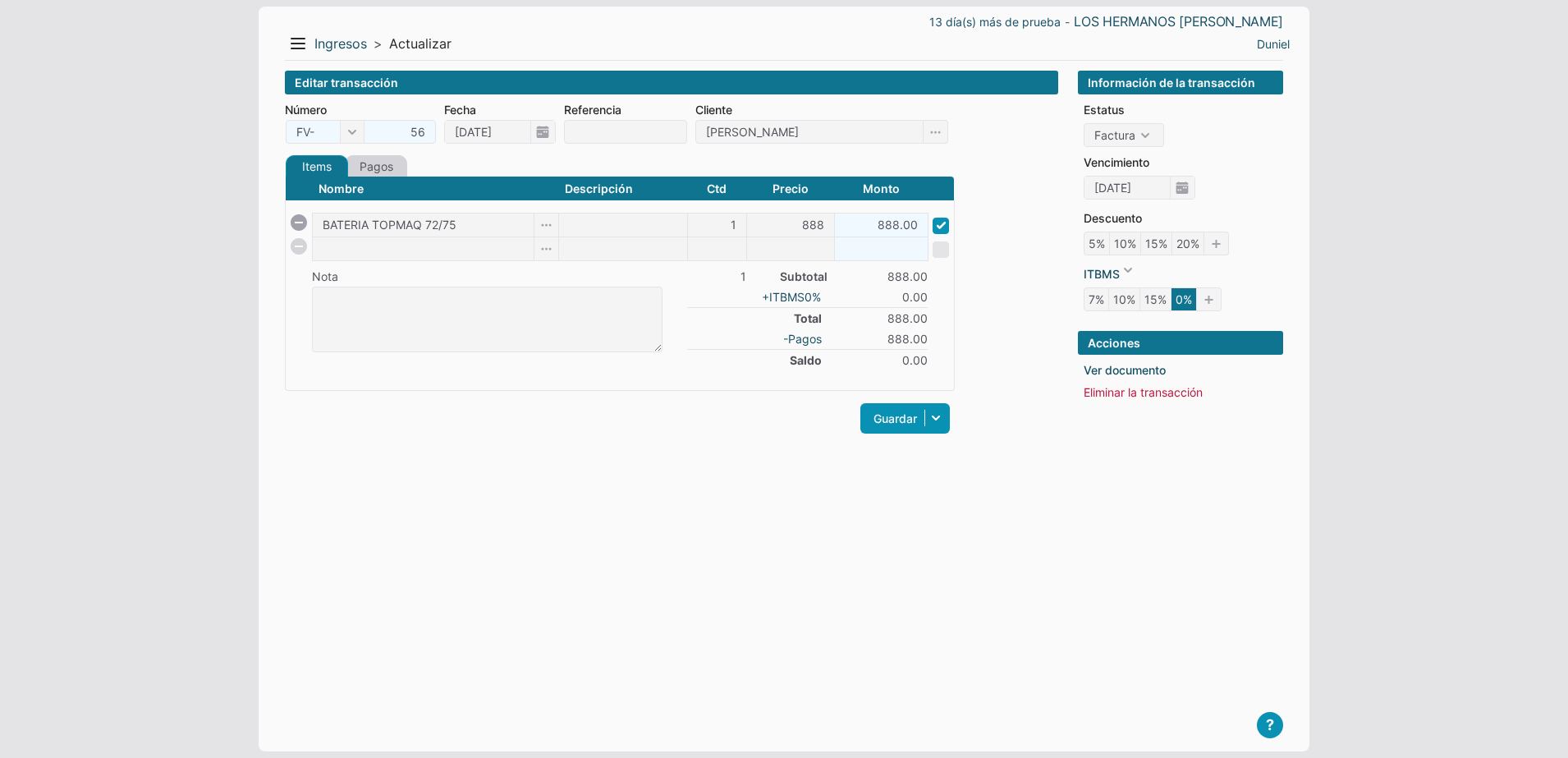
click at [394, 167] on link "Pagos" at bounding box center [376, 165] width 62 height 22
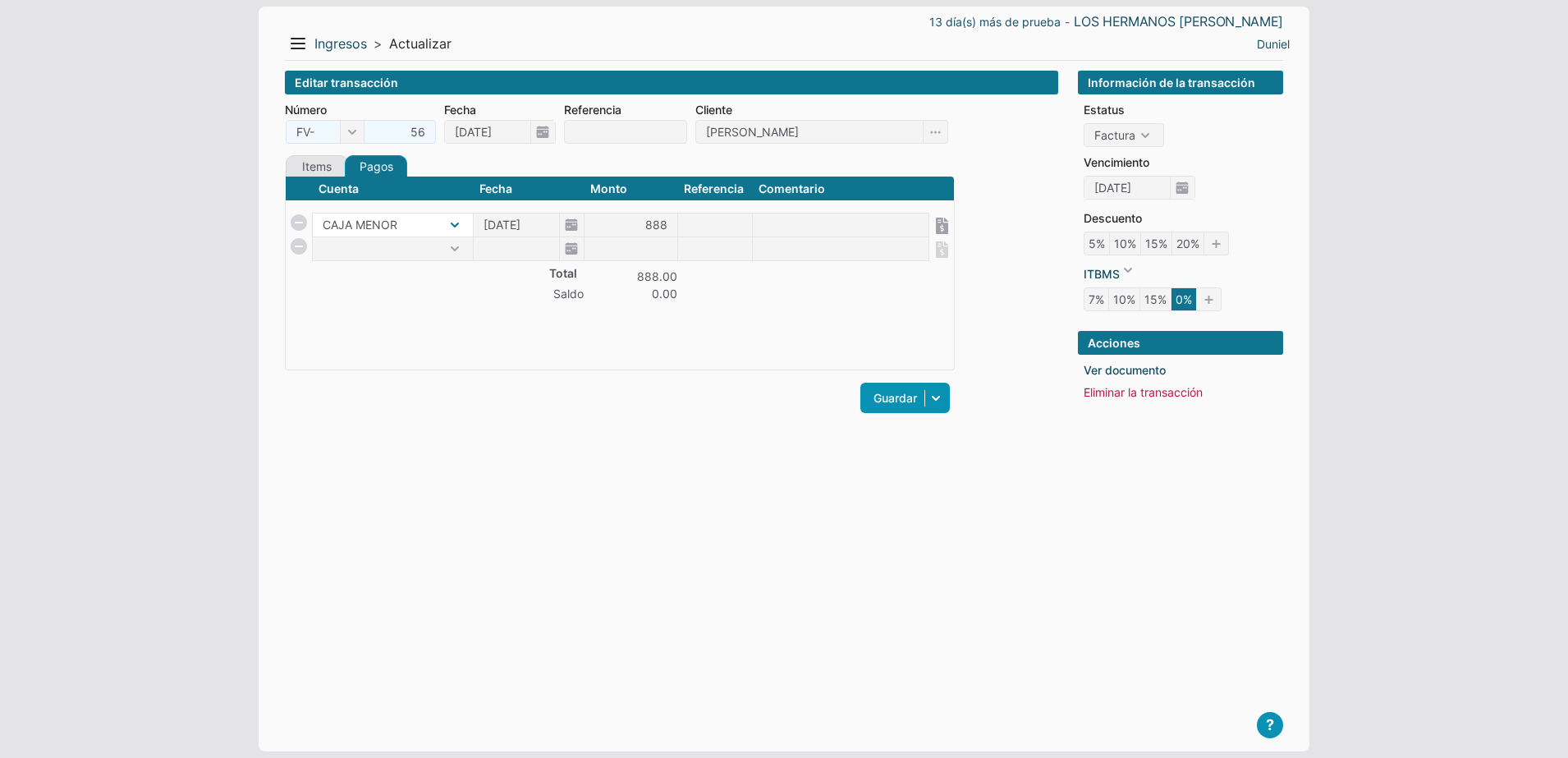
select select "1"
click at [419, 225] on select "CAJA MENOR" at bounding box center [393, 225] width 161 height 23
click at [622, 225] on input "888" at bounding box center [631, 225] width 93 height 23
click at [697, 420] on div "Items Créditos Pagos Nombre Descripción Ctd Precio Monto BATERIA TOPMAQ 72/75 1…" at bounding box center [619, 293] width 670 height 278
click at [1112, 398] on link "Eliminar la transacción" at bounding box center [1143, 392] width 119 height 17
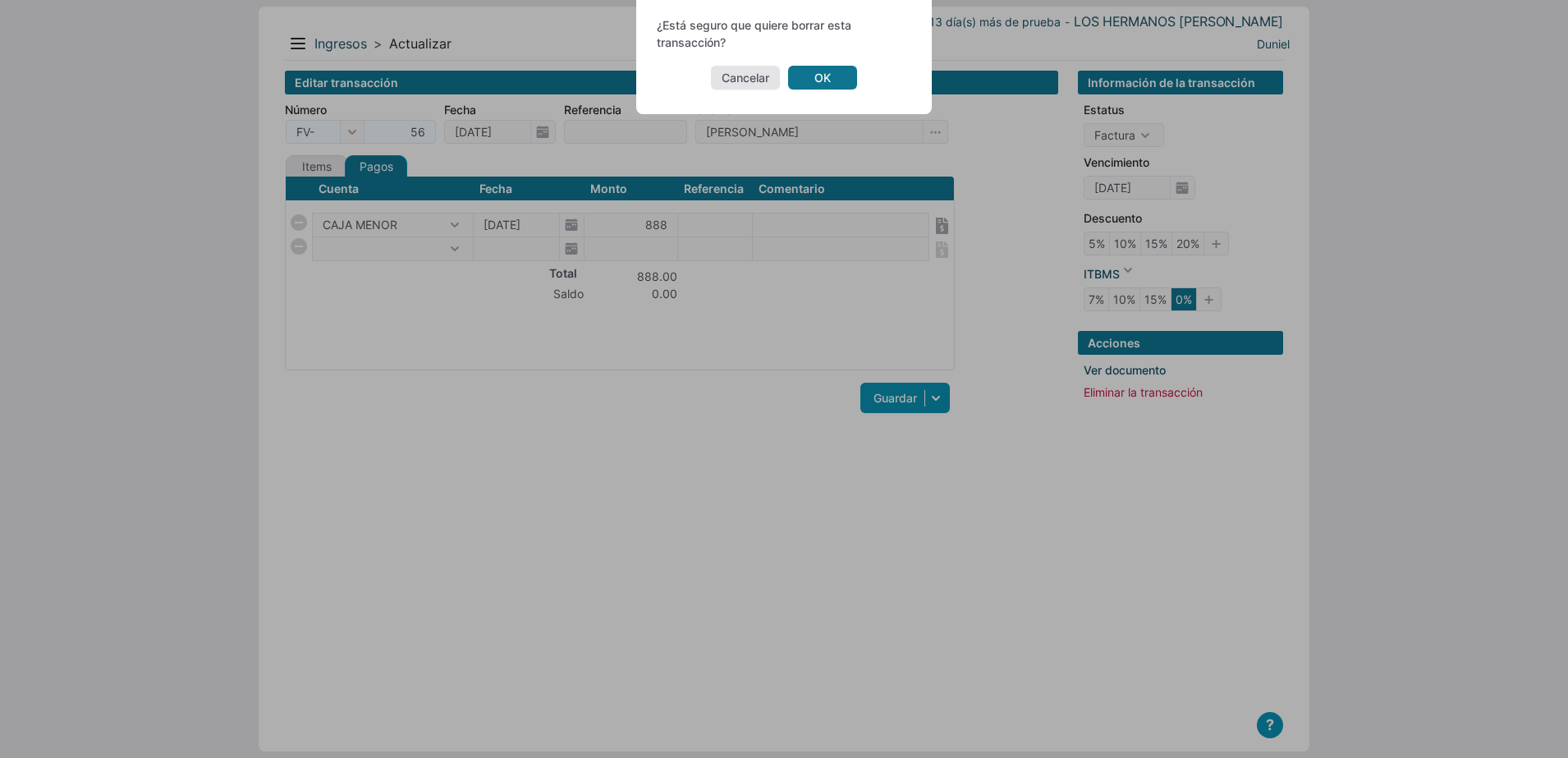
click at [825, 85] on link "OK" at bounding box center [823, 77] width 69 height 24
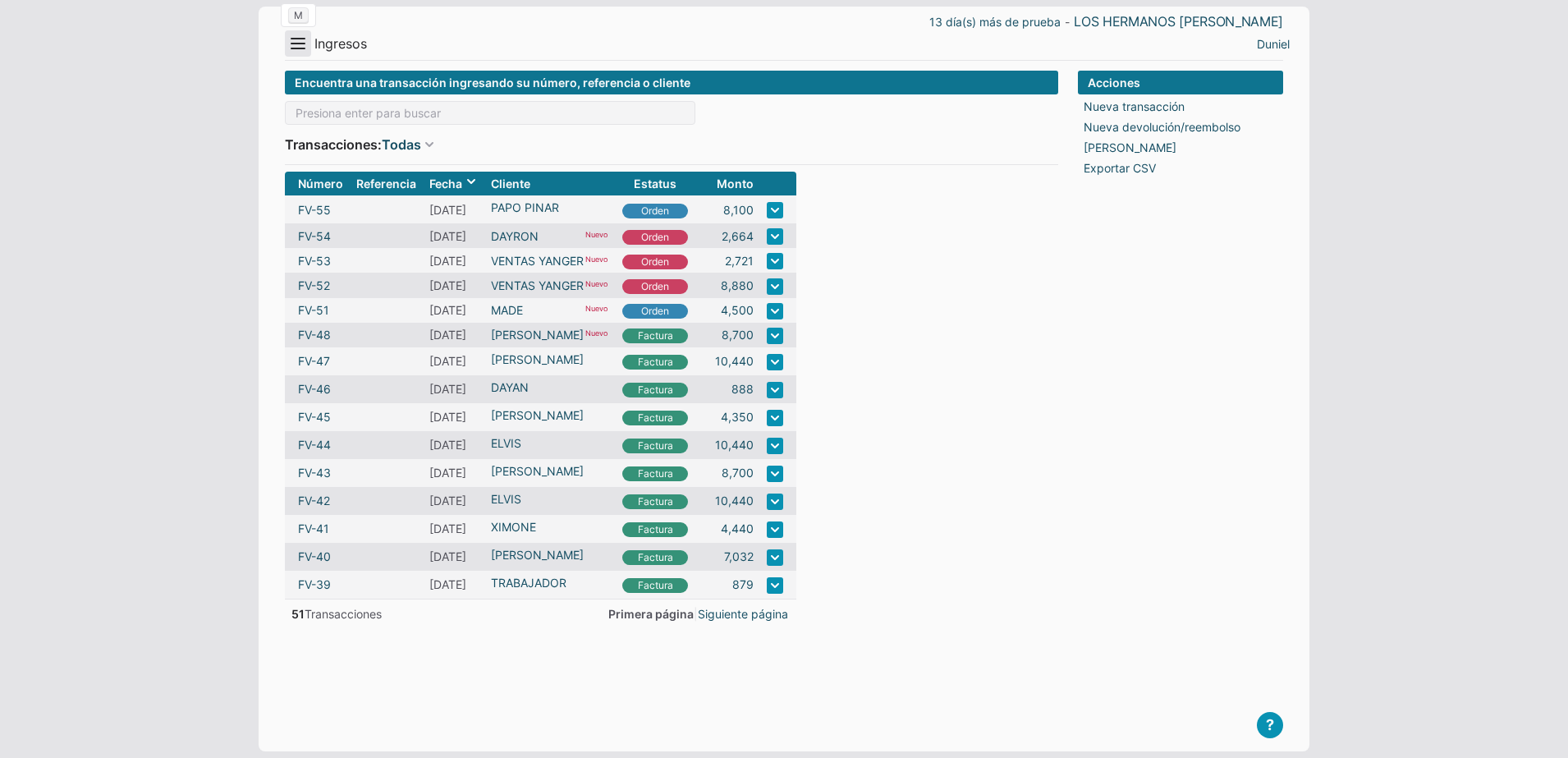
click at [306, 47] on button "Menu" at bounding box center [297, 43] width 26 height 26
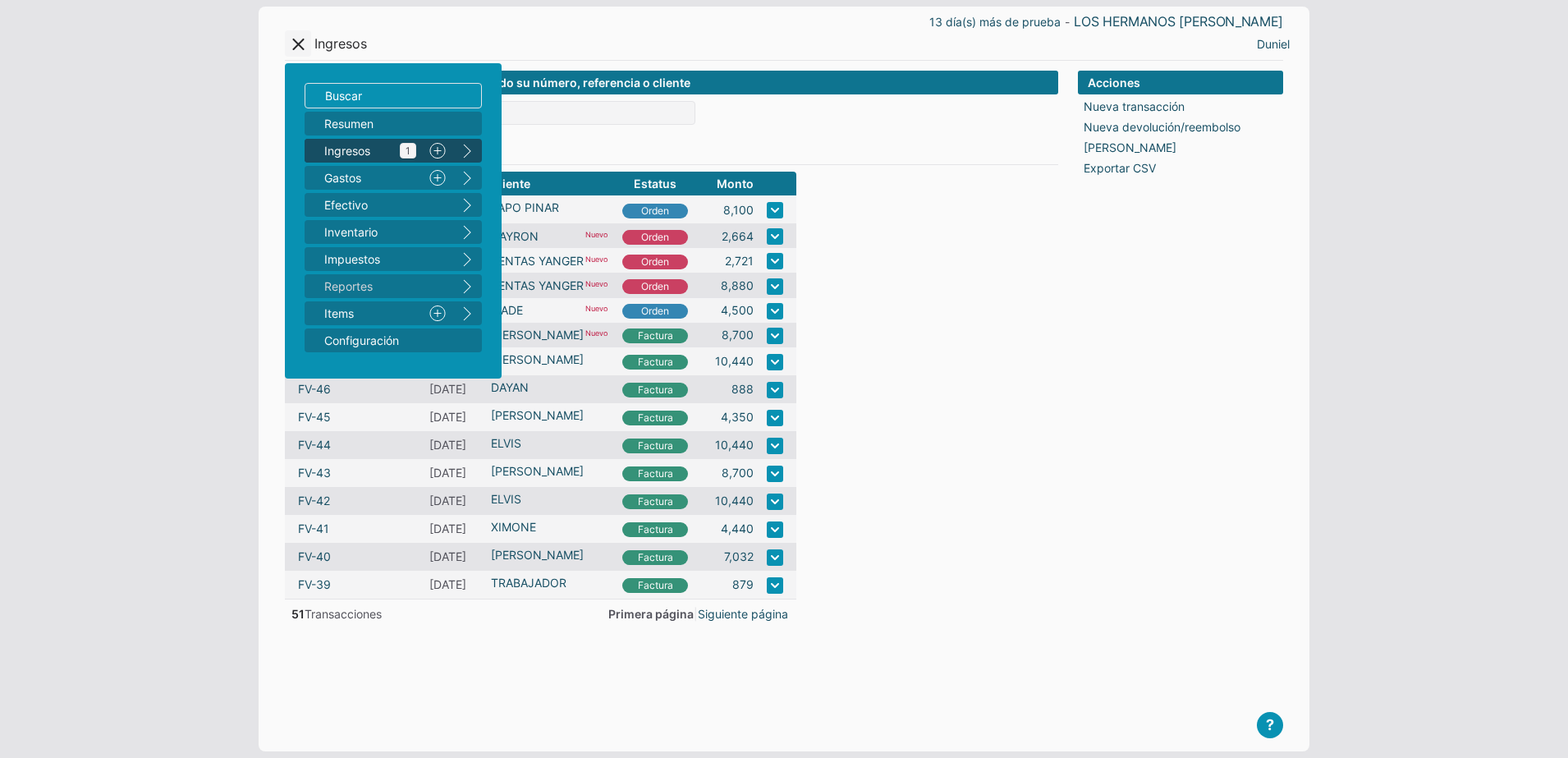
click at [344, 149] on span "Ingresos 1" at bounding box center [370, 151] width 92 height 17
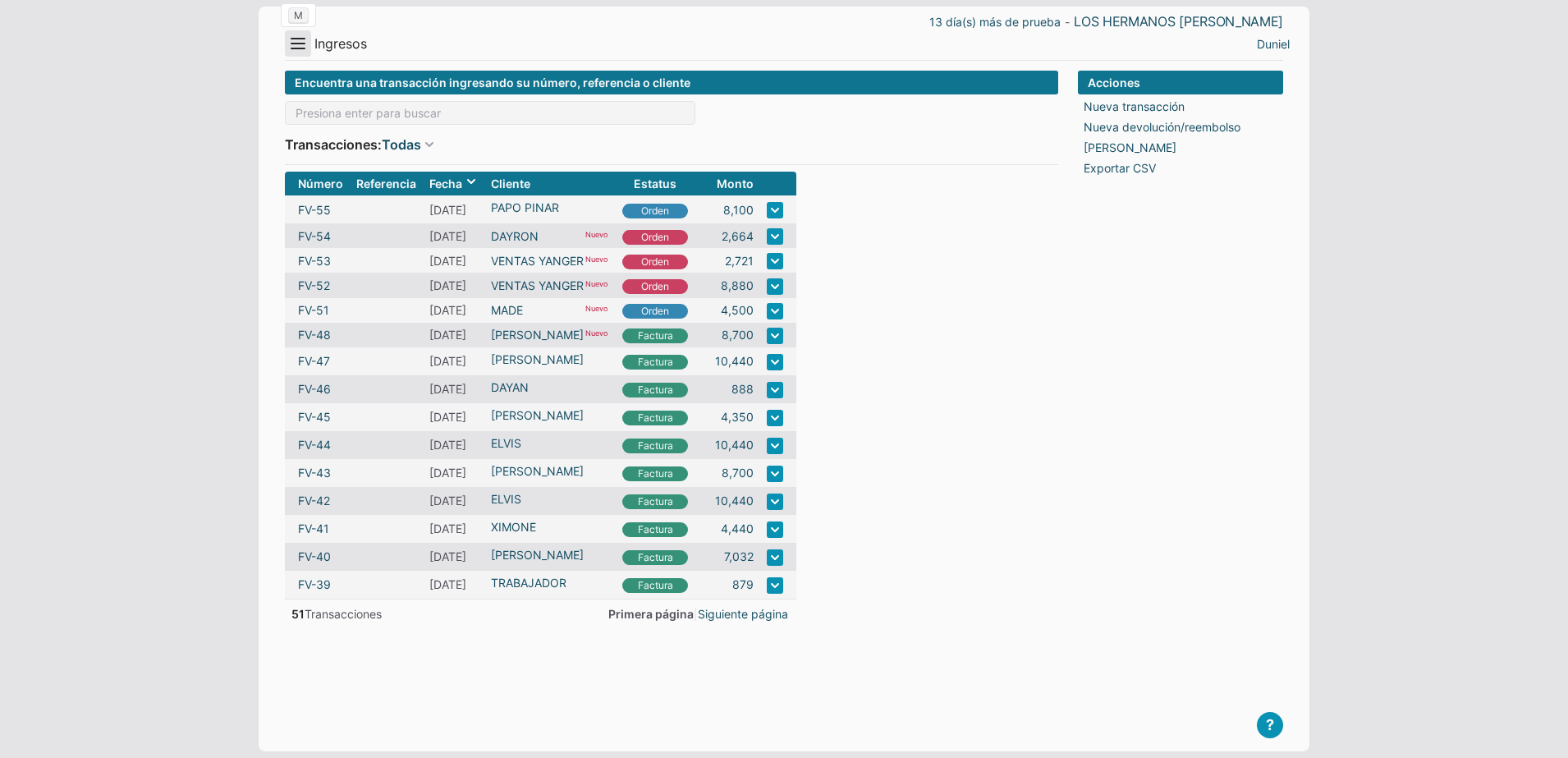
click at [300, 43] on button "Menu" at bounding box center [297, 43] width 26 height 26
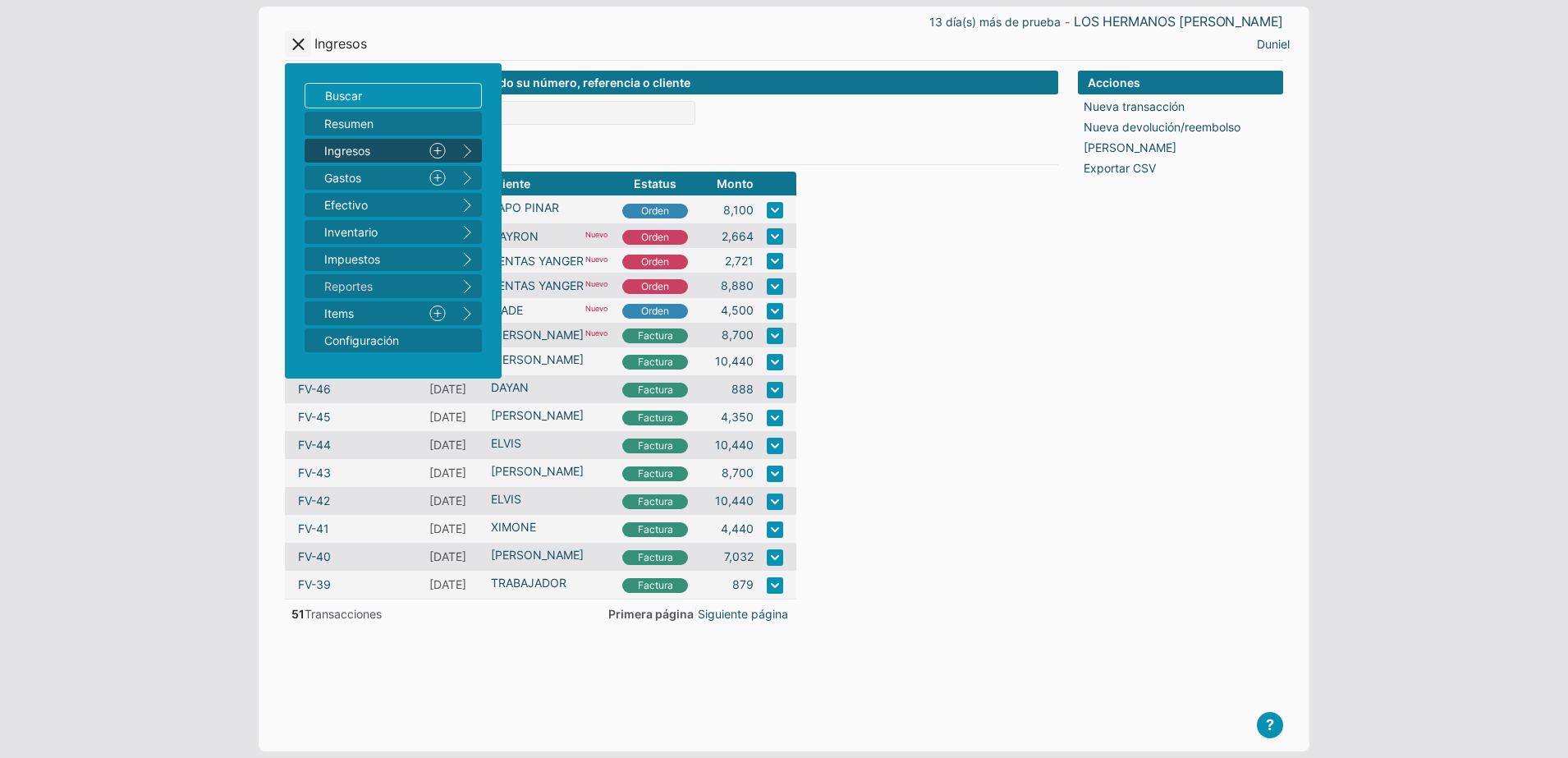
click at [1016, 503] on form "Encuentra una transacción ingresando su número, referencia o cliente Transaccio…" at bounding box center [671, 398] width 773 height 655
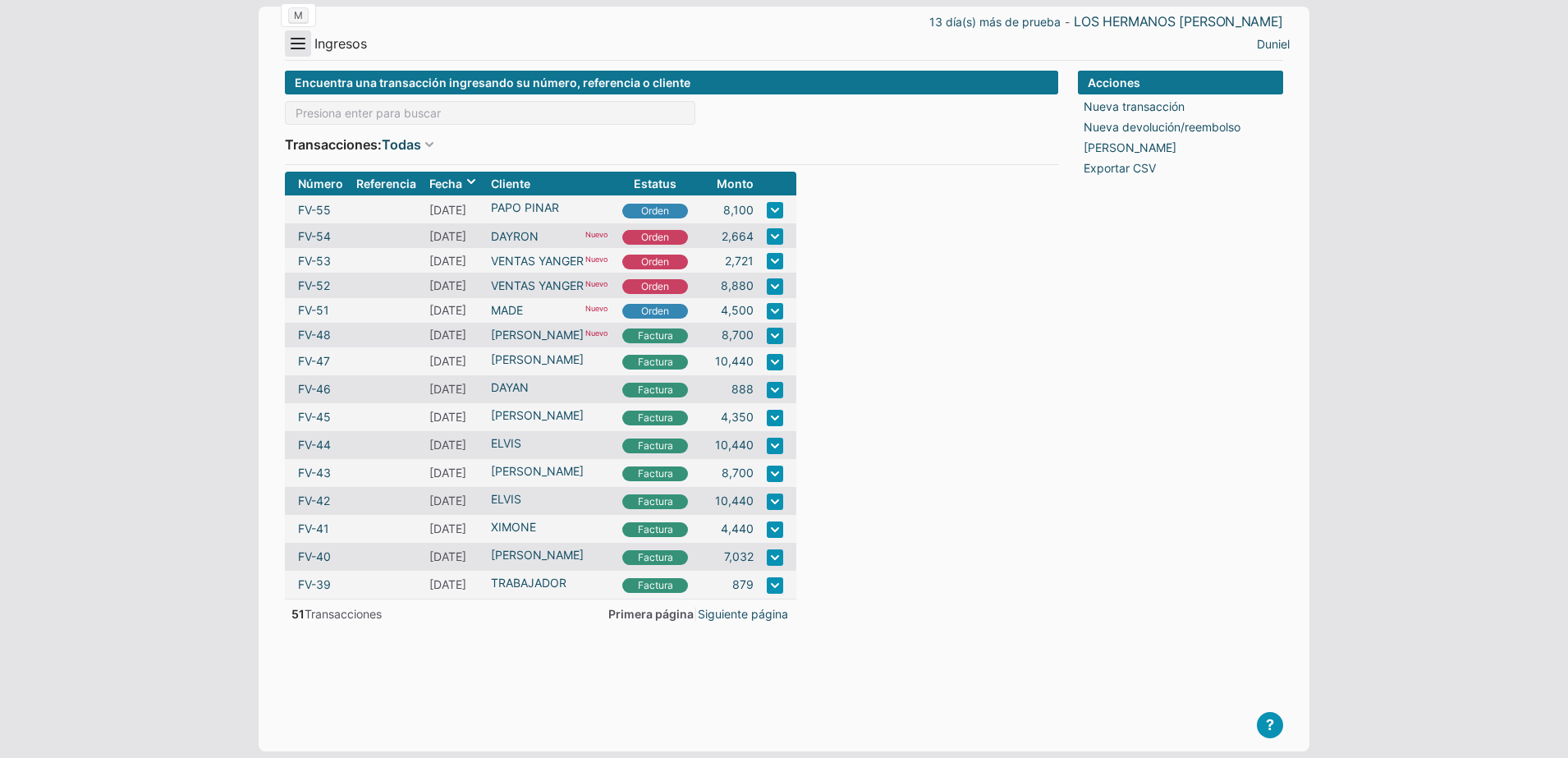
click at [293, 45] on button "Menu" at bounding box center [297, 43] width 26 height 26
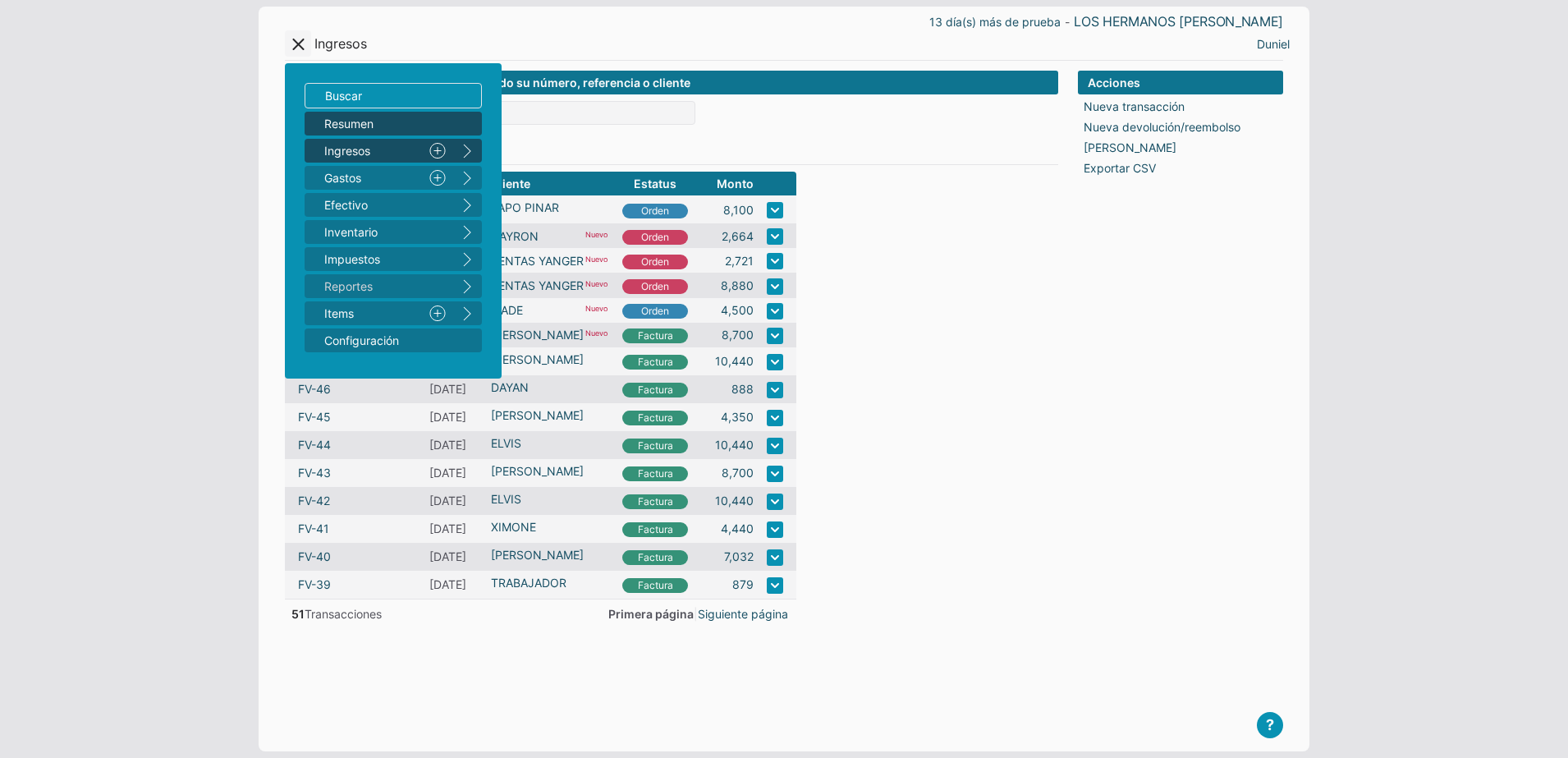
click at [368, 119] on span "Resumen" at bounding box center [384, 123] width 121 height 17
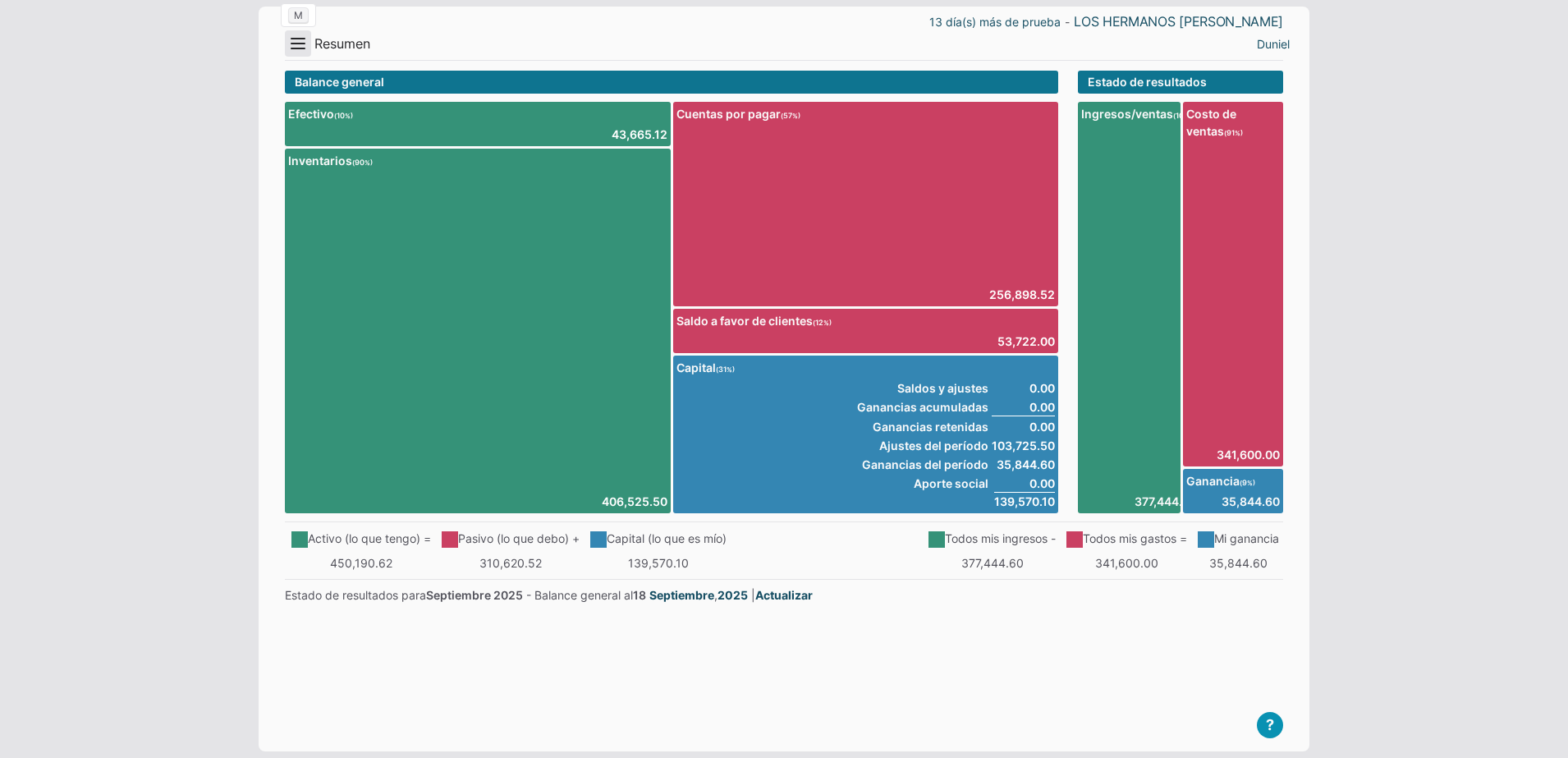
click at [292, 46] on button "Menu" at bounding box center [297, 43] width 26 height 26
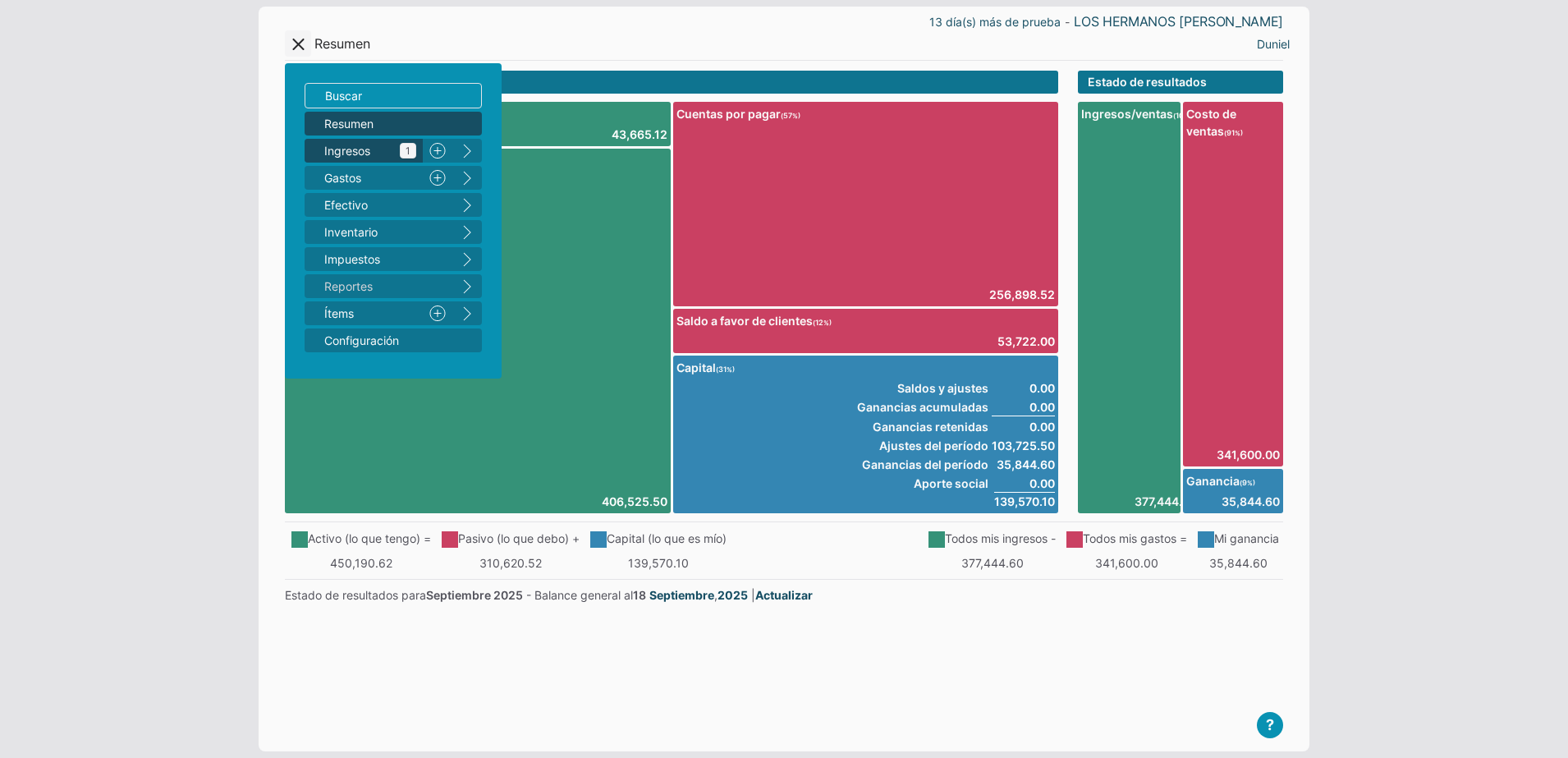
click at [364, 149] on span "Ingresos 1" at bounding box center [370, 151] width 92 height 17
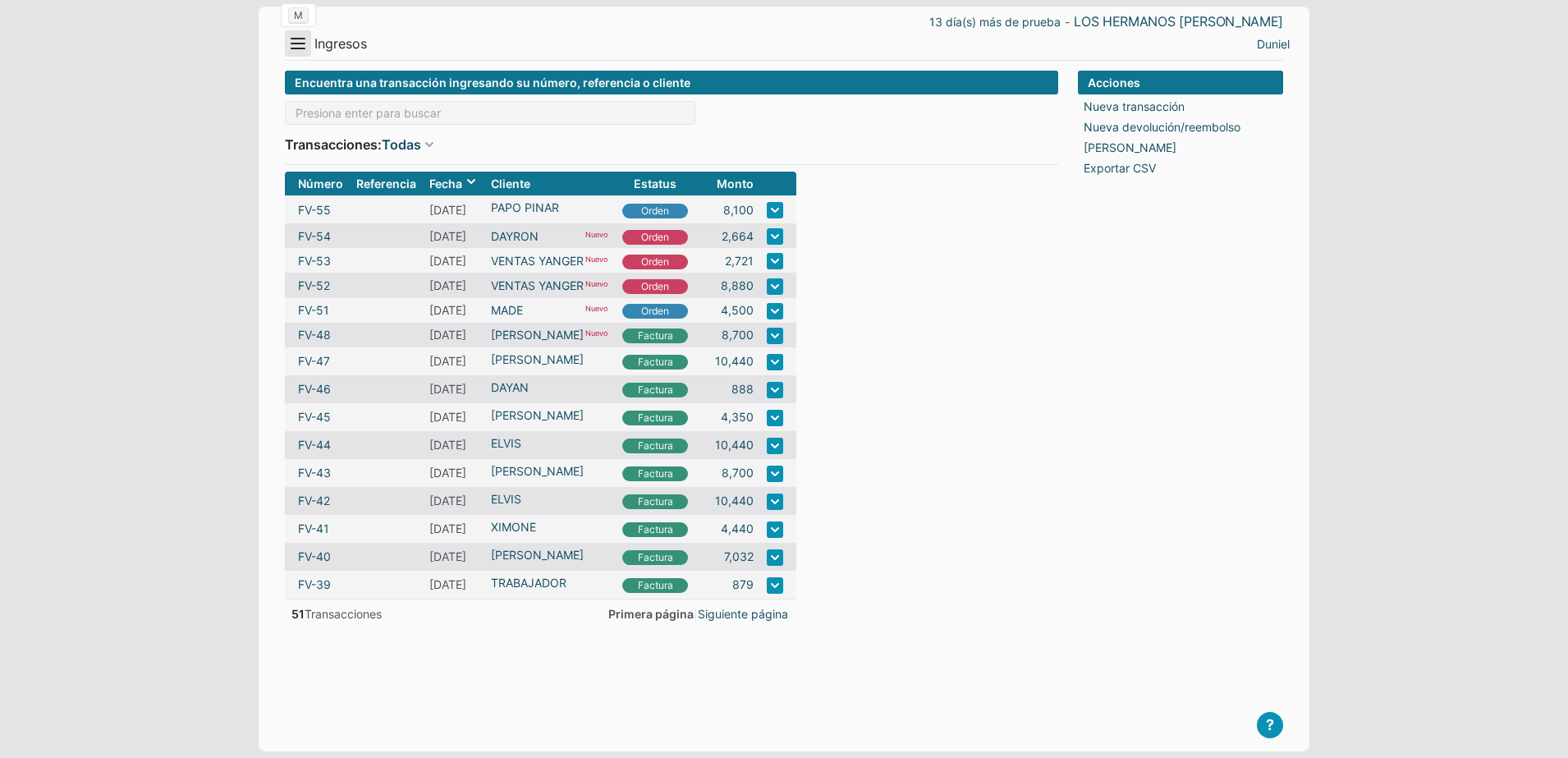
click at [302, 51] on button "Menu" at bounding box center [297, 43] width 26 height 26
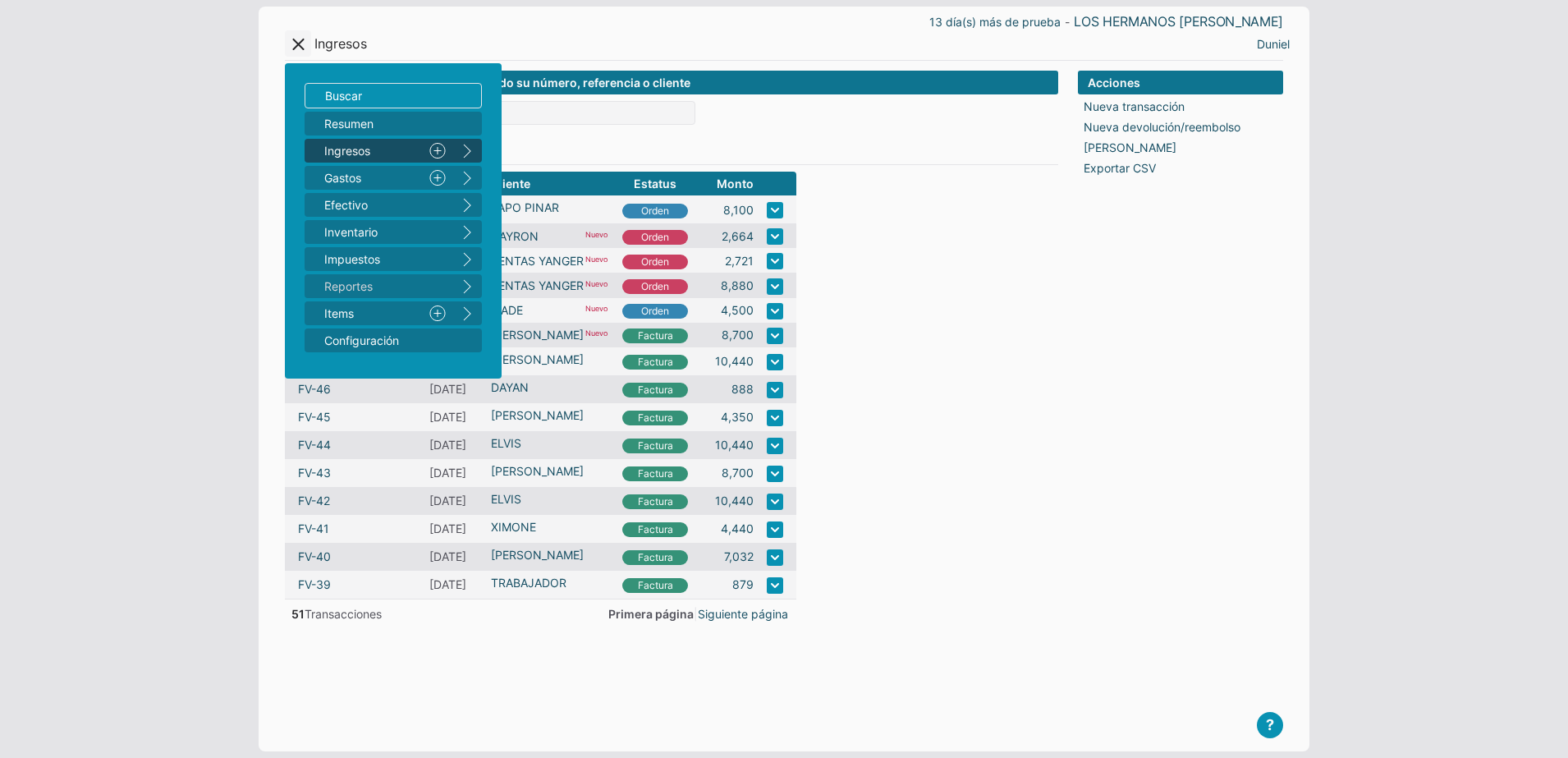
click at [429, 149] on link "Nuevo" at bounding box center [438, 150] width 30 height 24
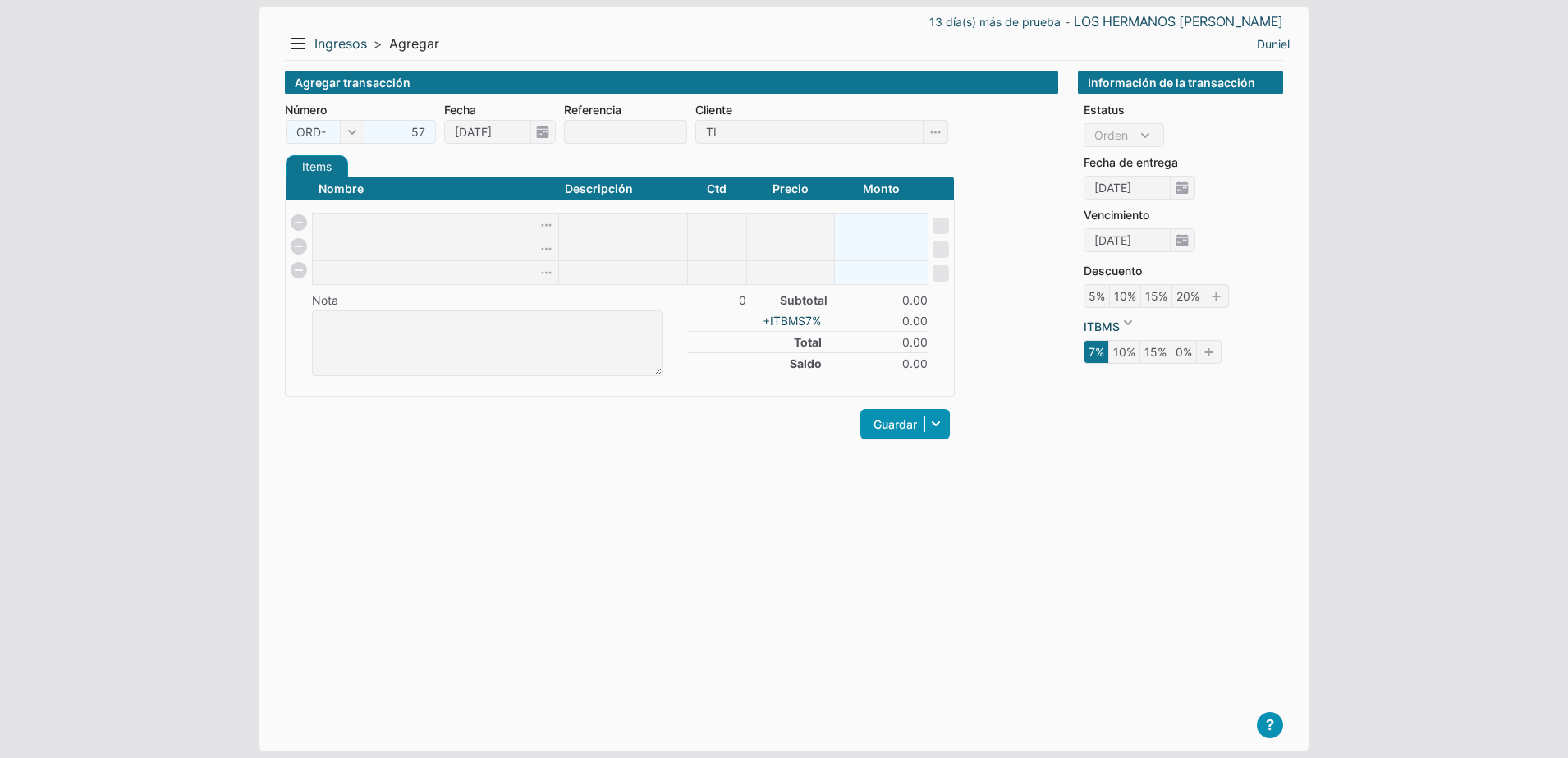
type input "[PERSON_NAME]"
click at [376, 222] on input at bounding box center [422, 225] width 221 height 23
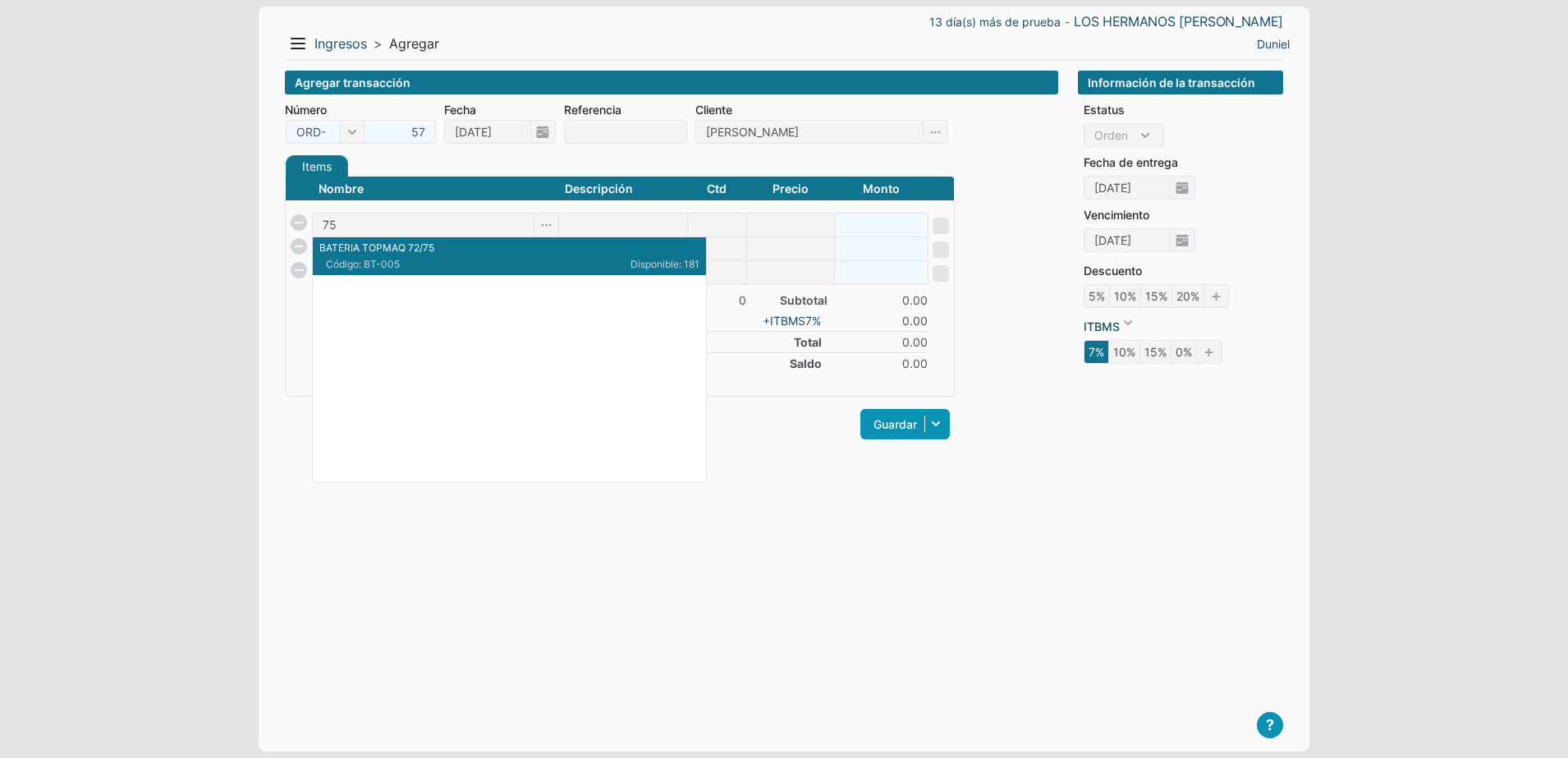
click at [426, 269] on span "Código: BT-005" at bounding box center [418, 264] width 183 height 14
type input "BATERIA TOPMAQ 72/75"
type input "1"
type input "900"
type input "900.00"
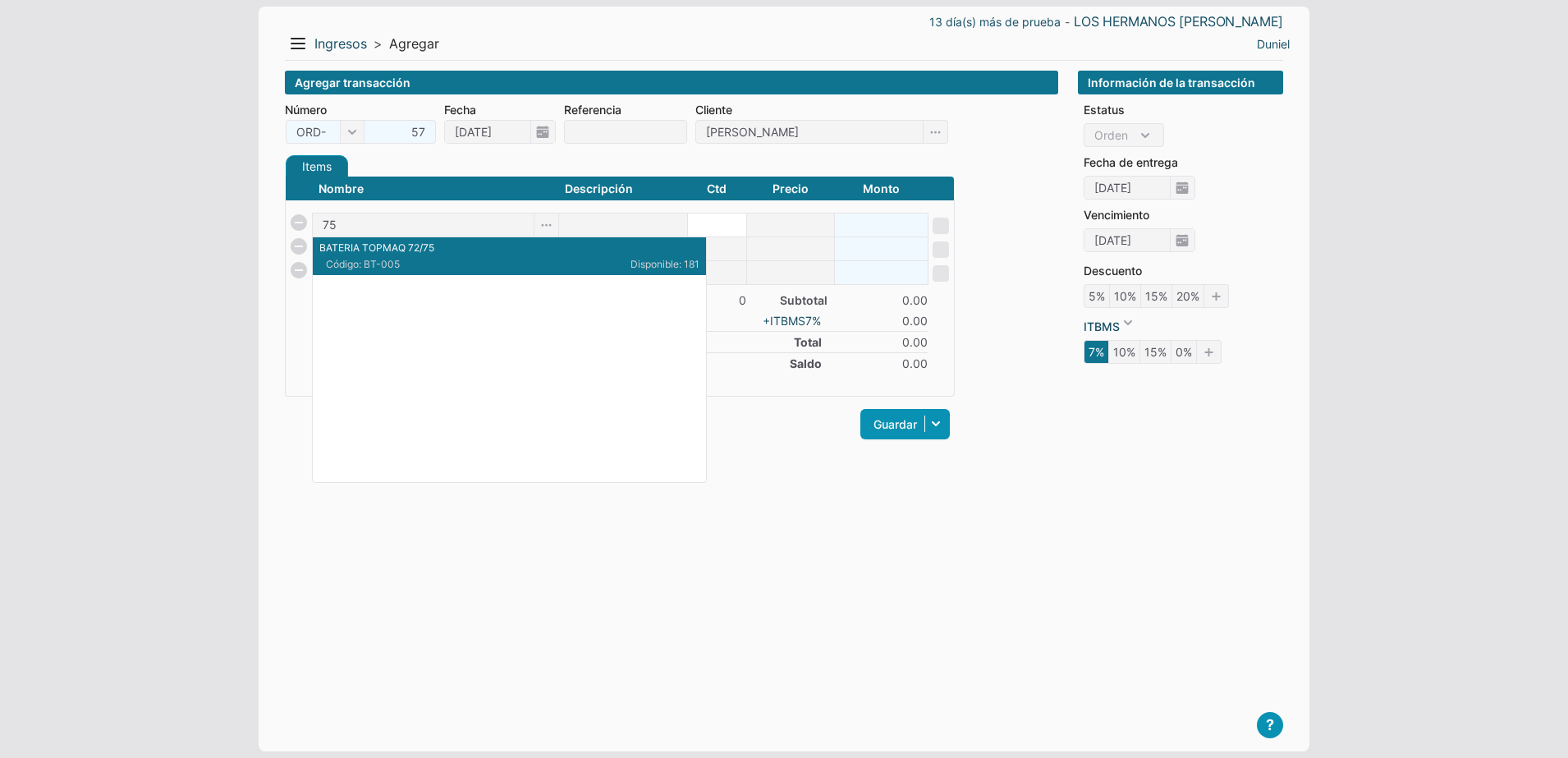
checkbox input "false"
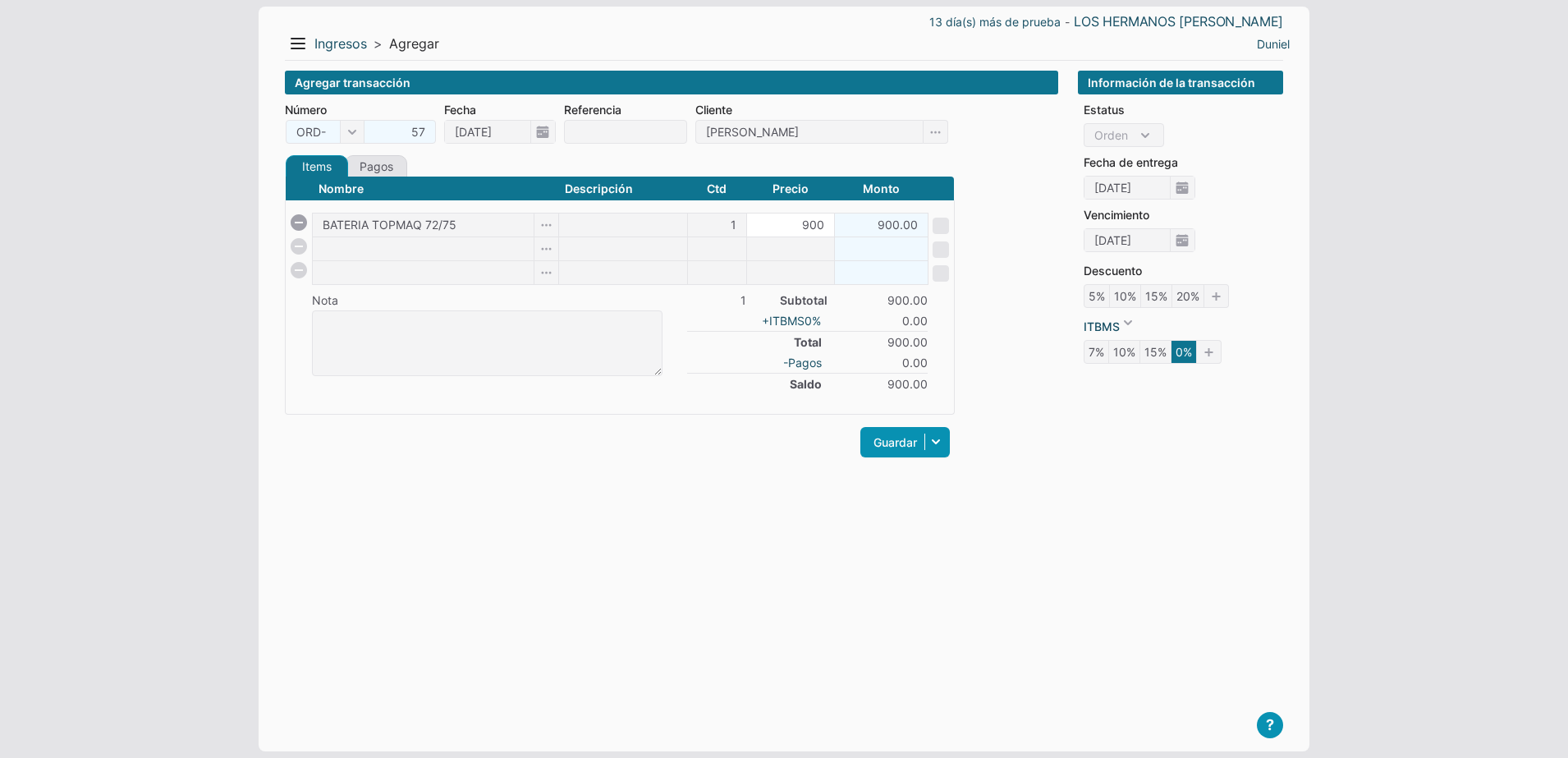
click at [781, 221] on input "900" at bounding box center [790, 225] width 87 height 23
type input "888"
type input "888.00"
click at [715, 473] on div "Items Créditos Pagos Nombre Descripción Ctd Precio Monto BATERIA TOPMAQ 72/75 1…" at bounding box center [619, 316] width 670 height 323
click at [907, 447] on link "Guardar" at bounding box center [906, 443] width 90 height 31
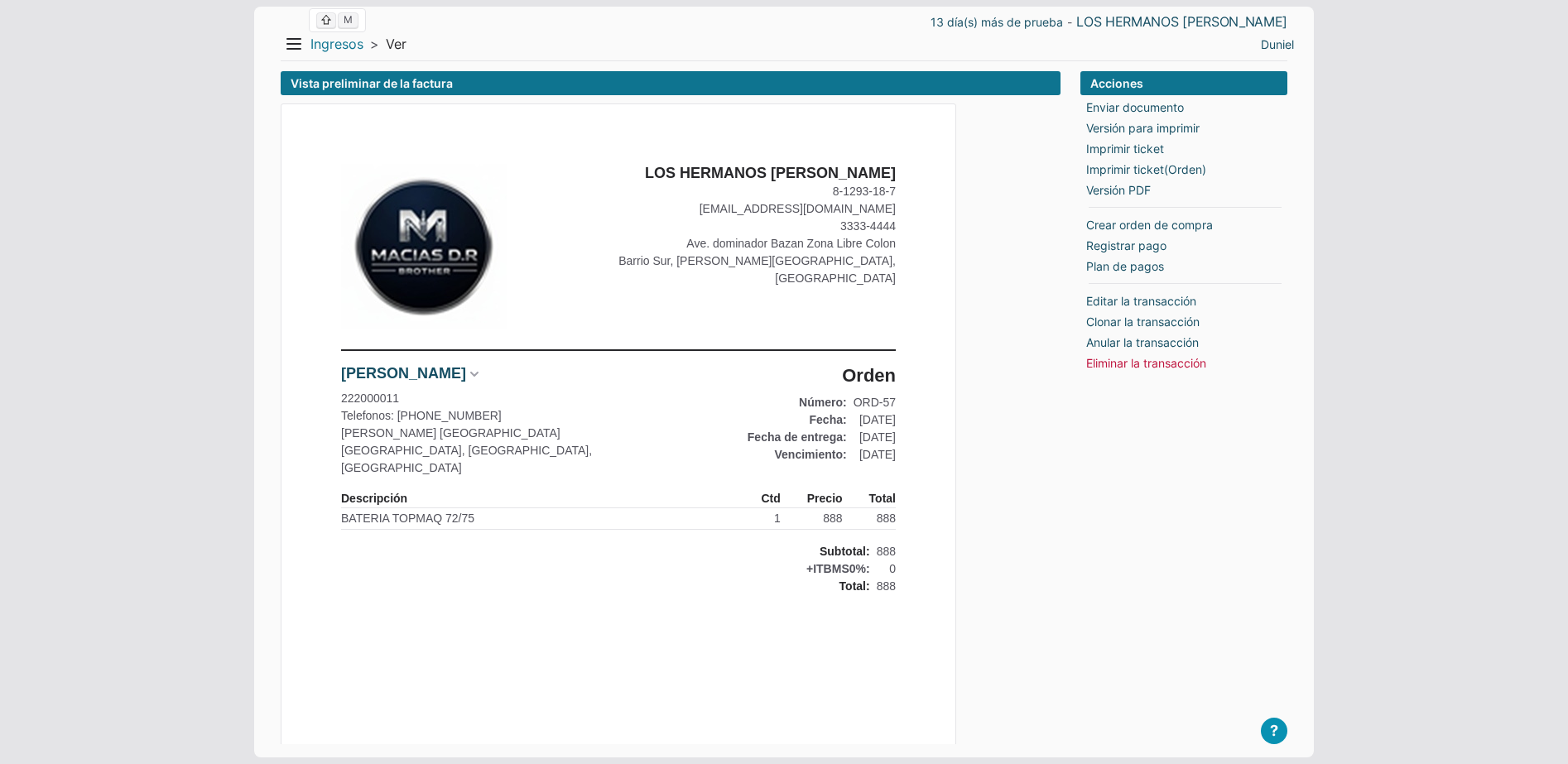
click at [347, 36] on link "Ingresos" at bounding box center [336, 44] width 53 height 17
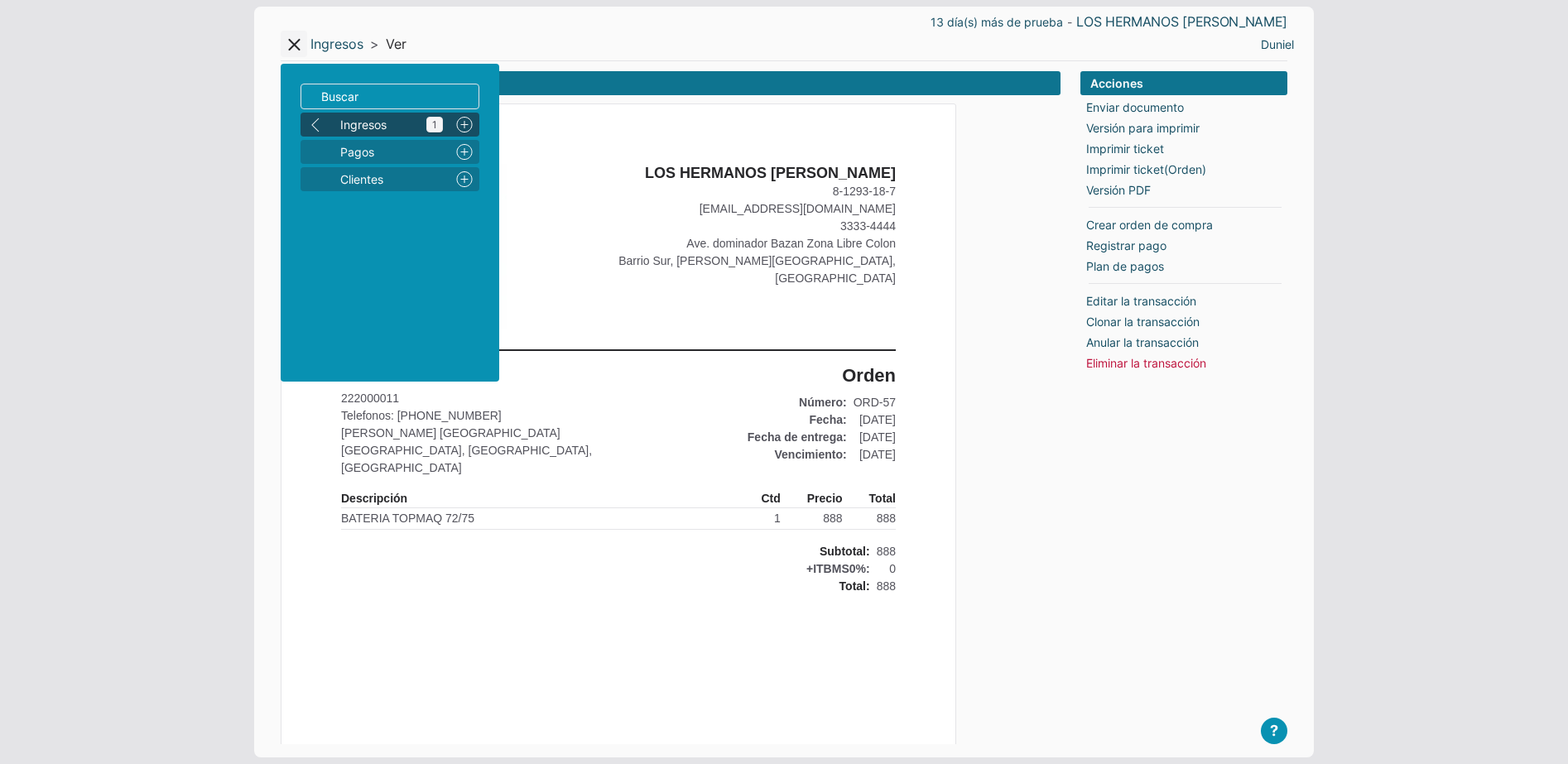
click at [387, 125] on span "Ingresos 1" at bounding box center [391, 124] width 103 height 17
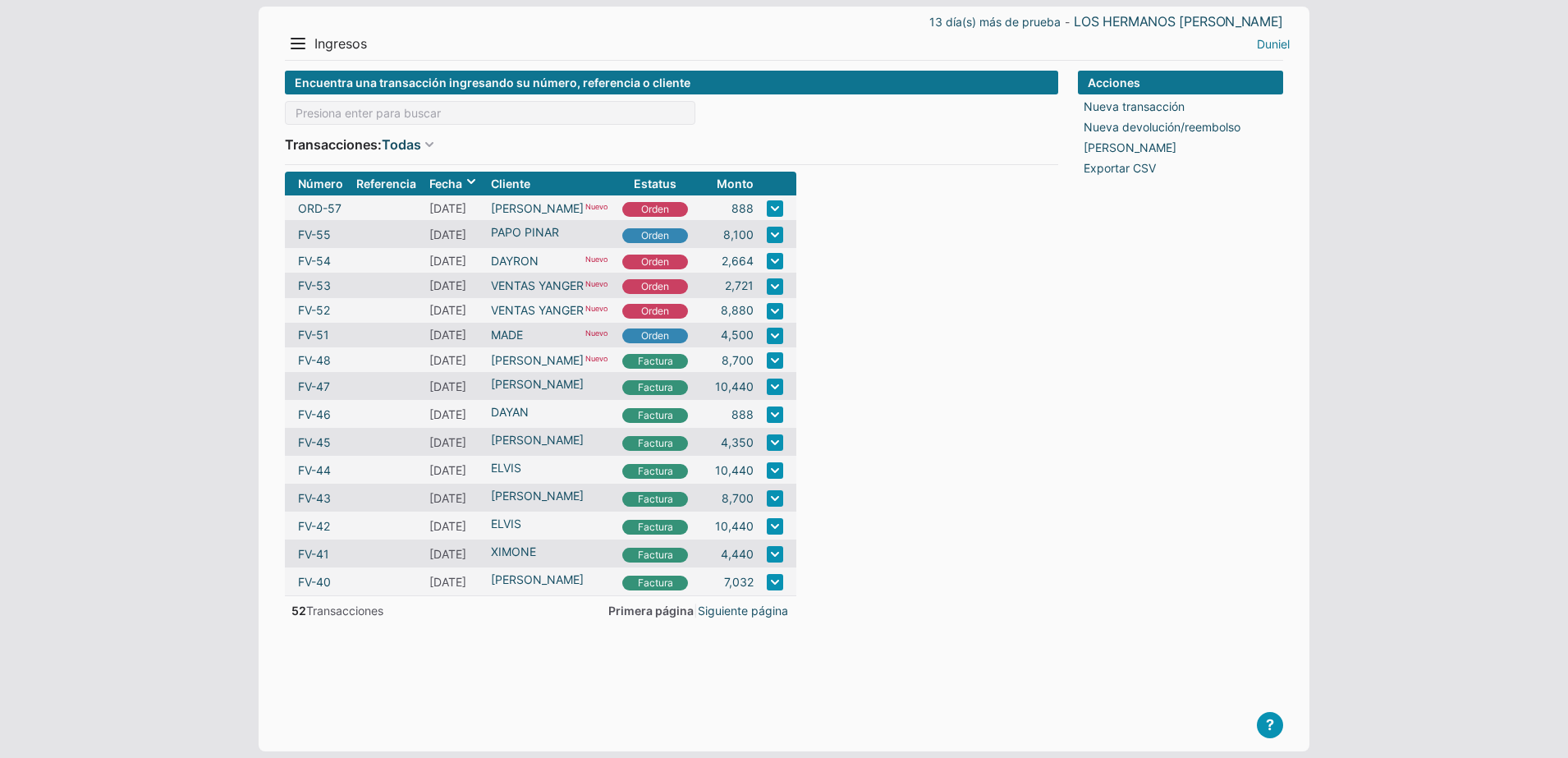
click at [1258, 50] on link "Duniel" at bounding box center [1274, 44] width 32 height 17
click at [1242, 95] on li "Salir" at bounding box center [1260, 101] width 74 height 24
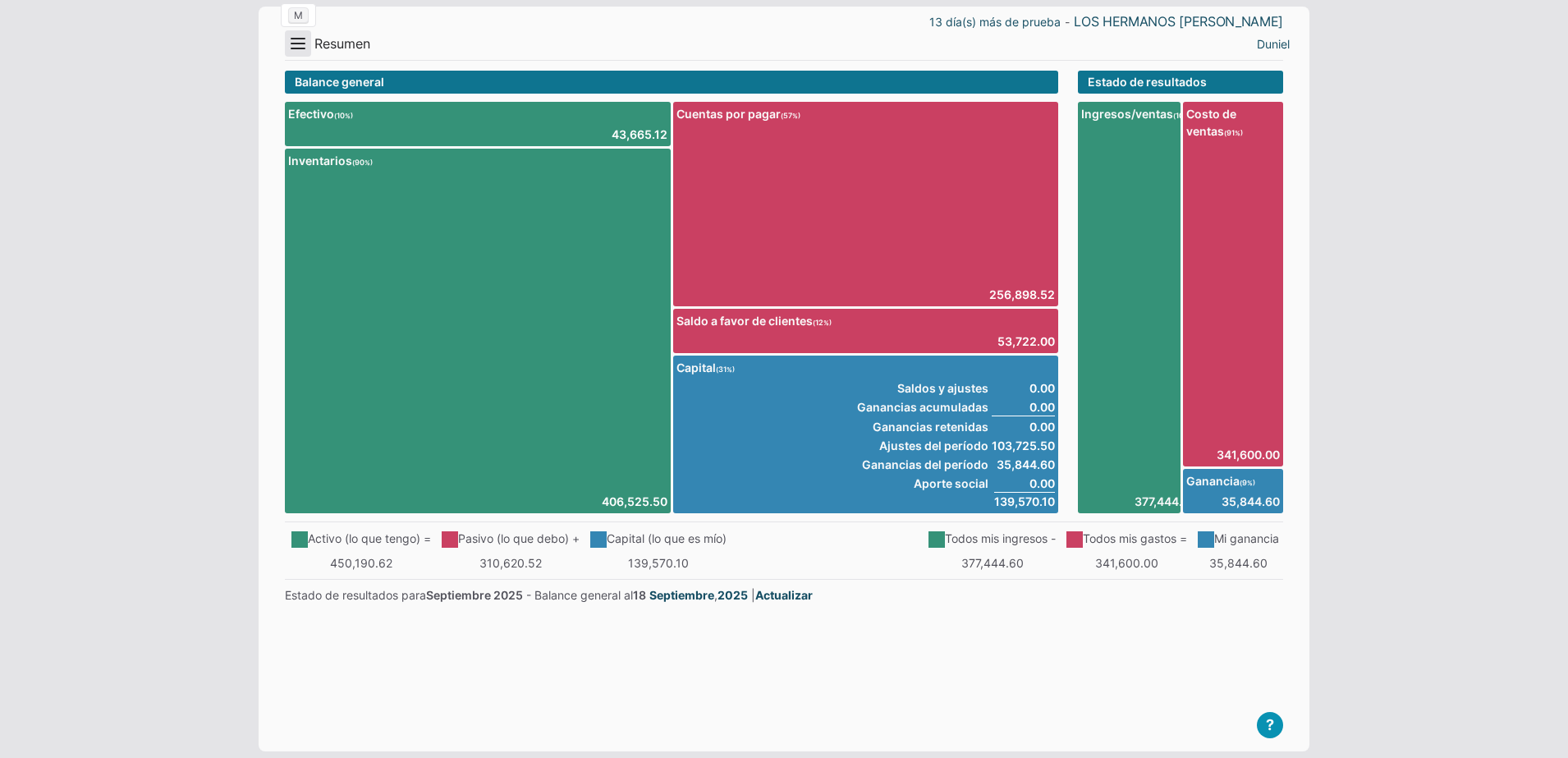
click at [299, 38] on button "Menu" at bounding box center [297, 43] width 26 height 26
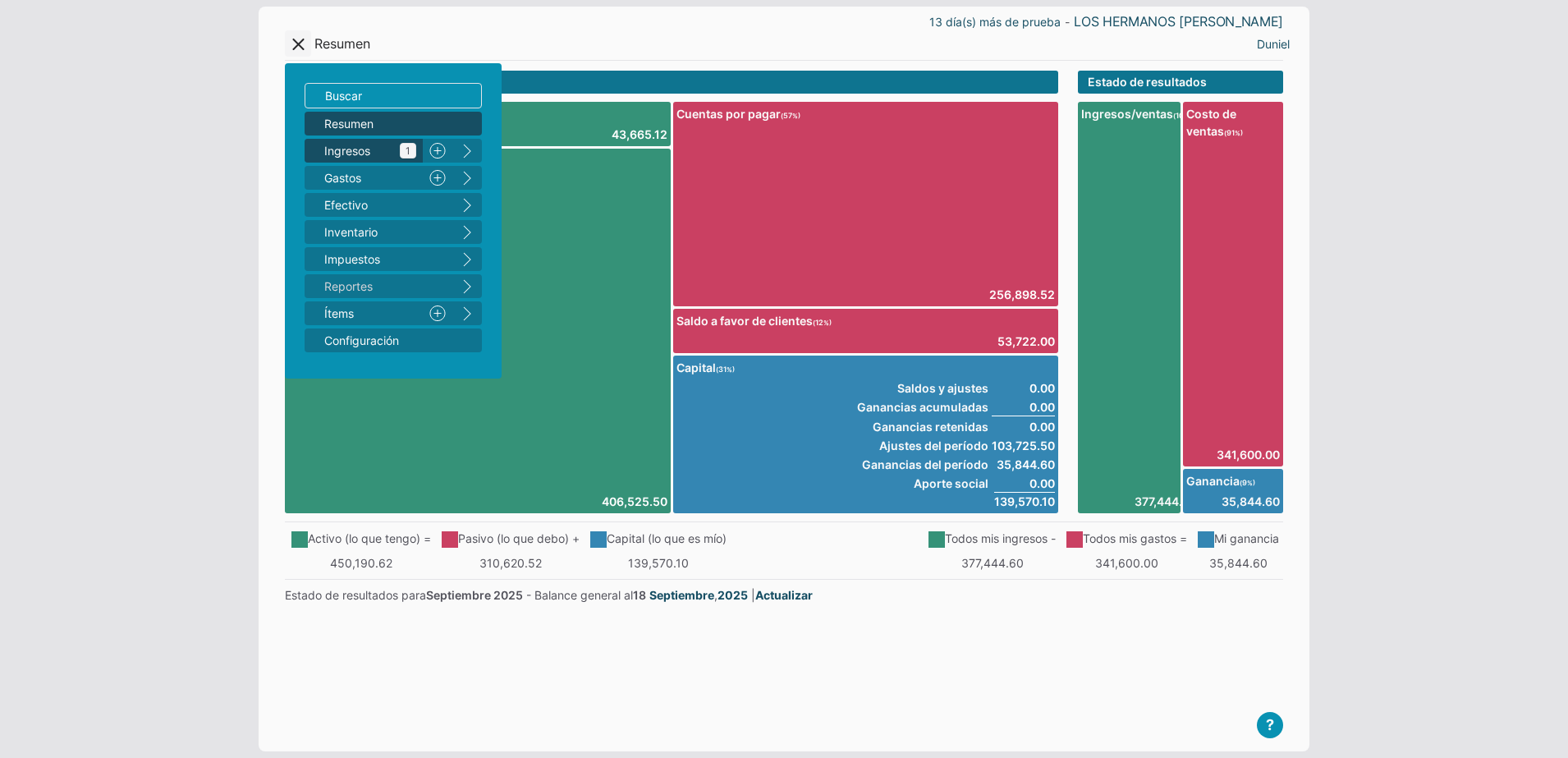
click at [339, 152] on span "Ingresos 1" at bounding box center [370, 151] width 92 height 17
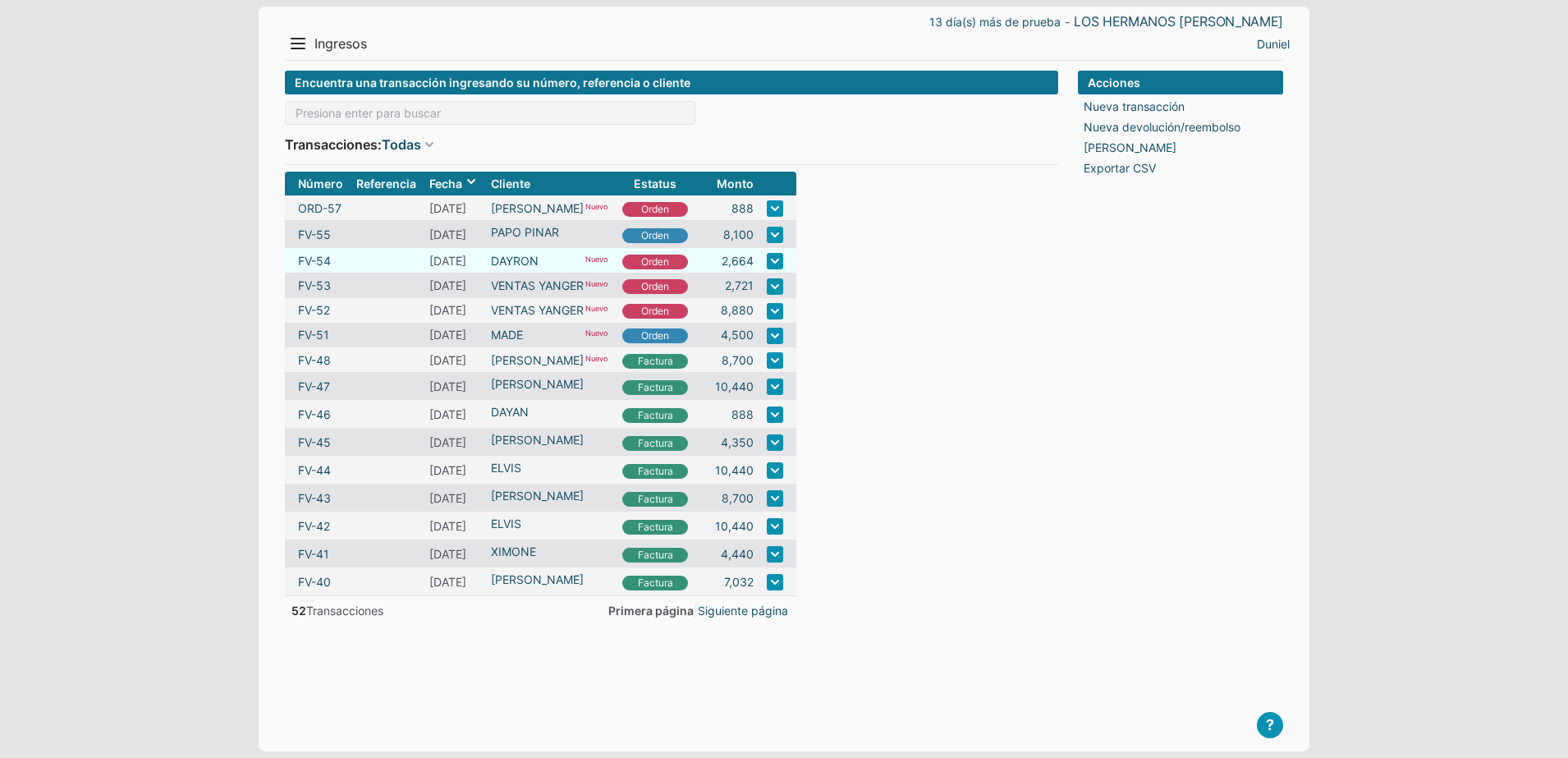
click at [758, 266] on td "2,664" at bounding box center [727, 261] width 66 height 25
